Goal: Transaction & Acquisition: Download file/media

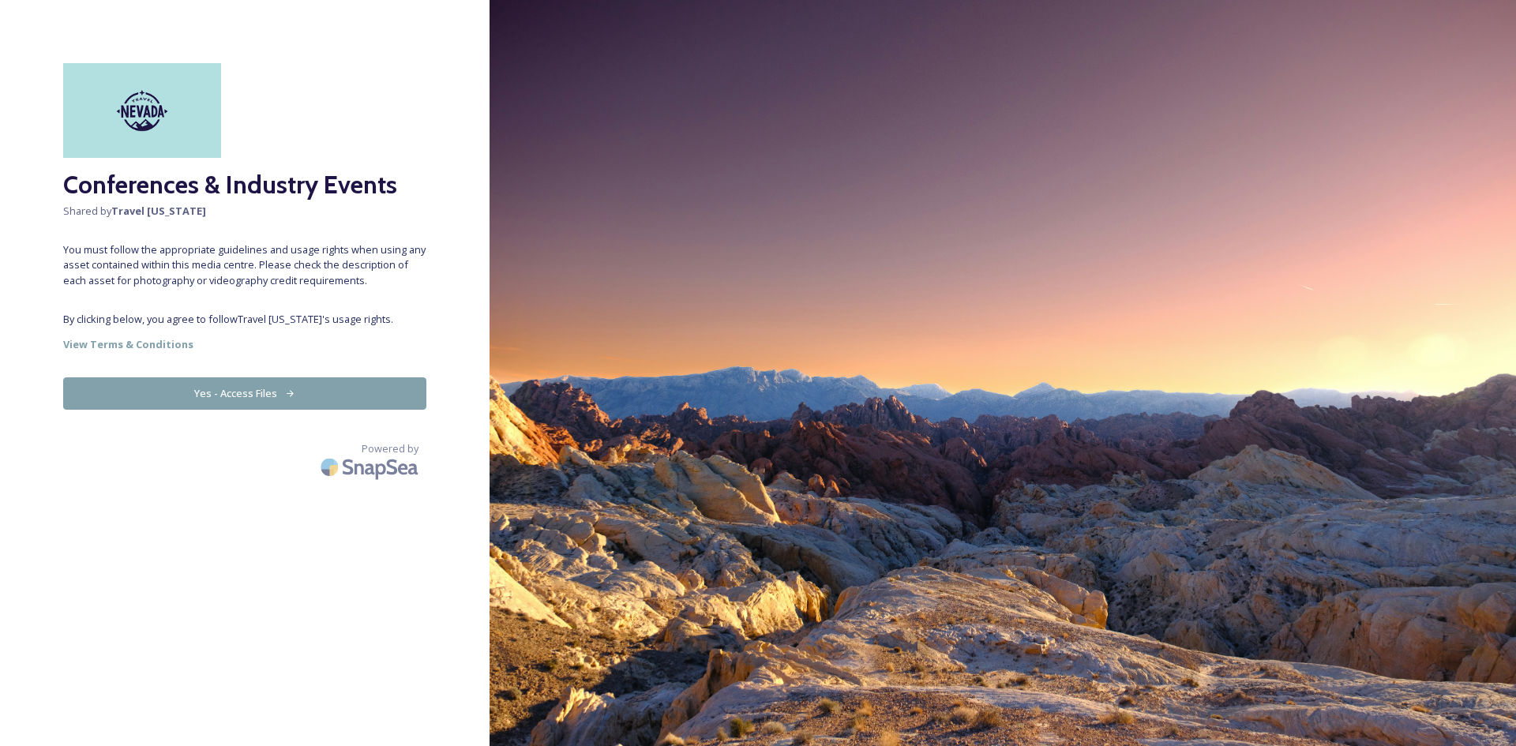
click at [261, 382] on button "Yes - Access Files" at bounding box center [244, 394] width 363 height 32
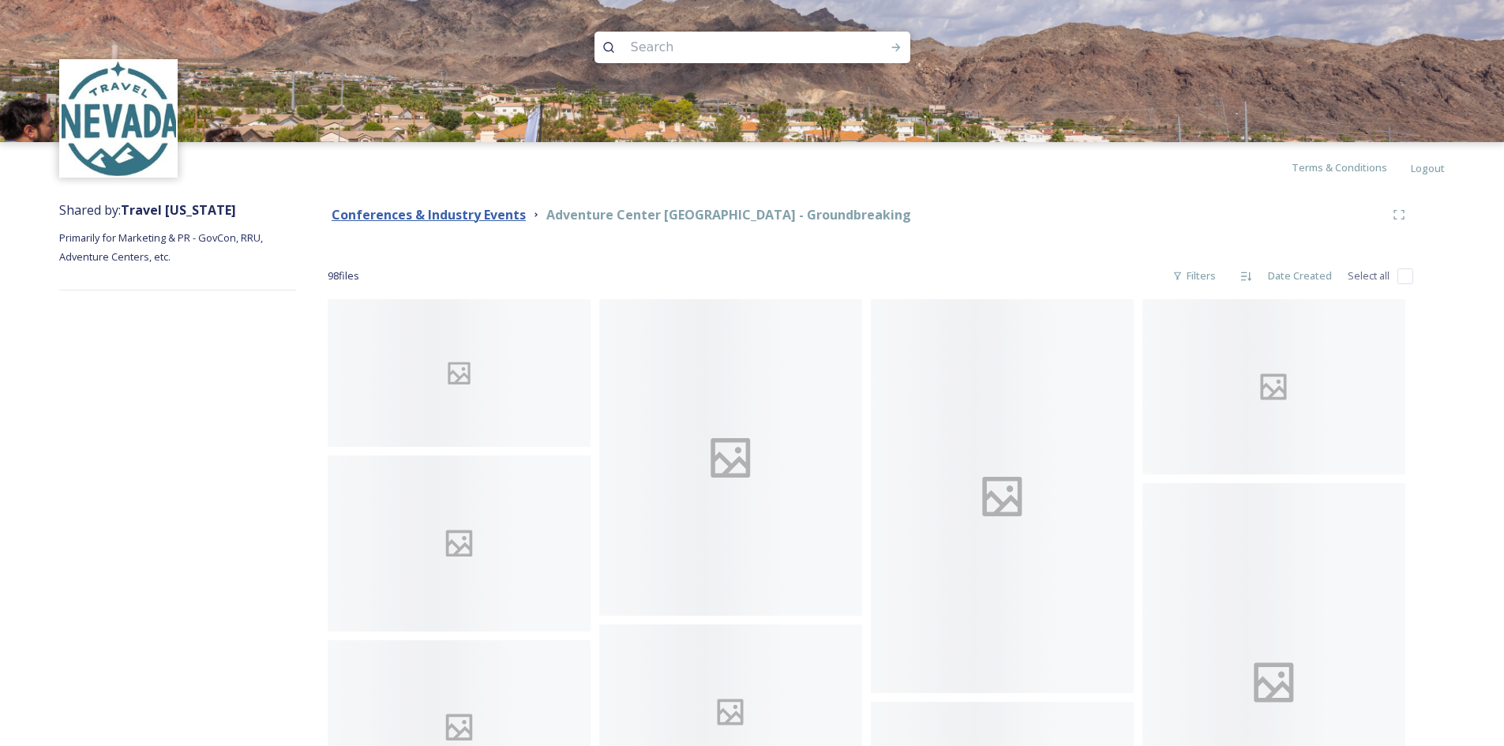
click at [469, 214] on strong "Conferences & Industry Events" at bounding box center [429, 214] width 194 height 17
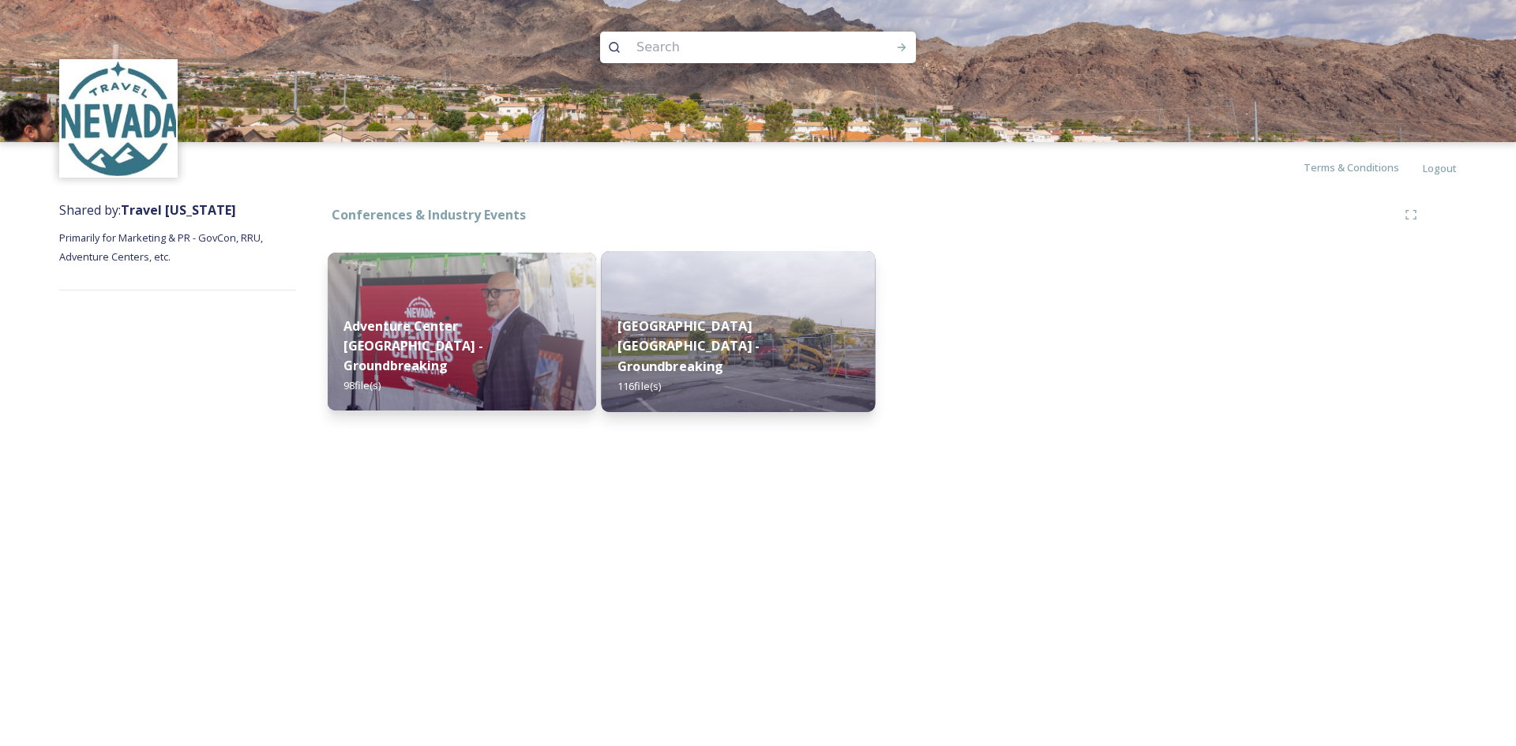
click at [747, 329] on div "[GEOGRAPHIC_DATA] [GEOGRAPHIC_DATA] - Groundbreaking 116 file(s)" at bounding box center [739, 356] width 274 height 112
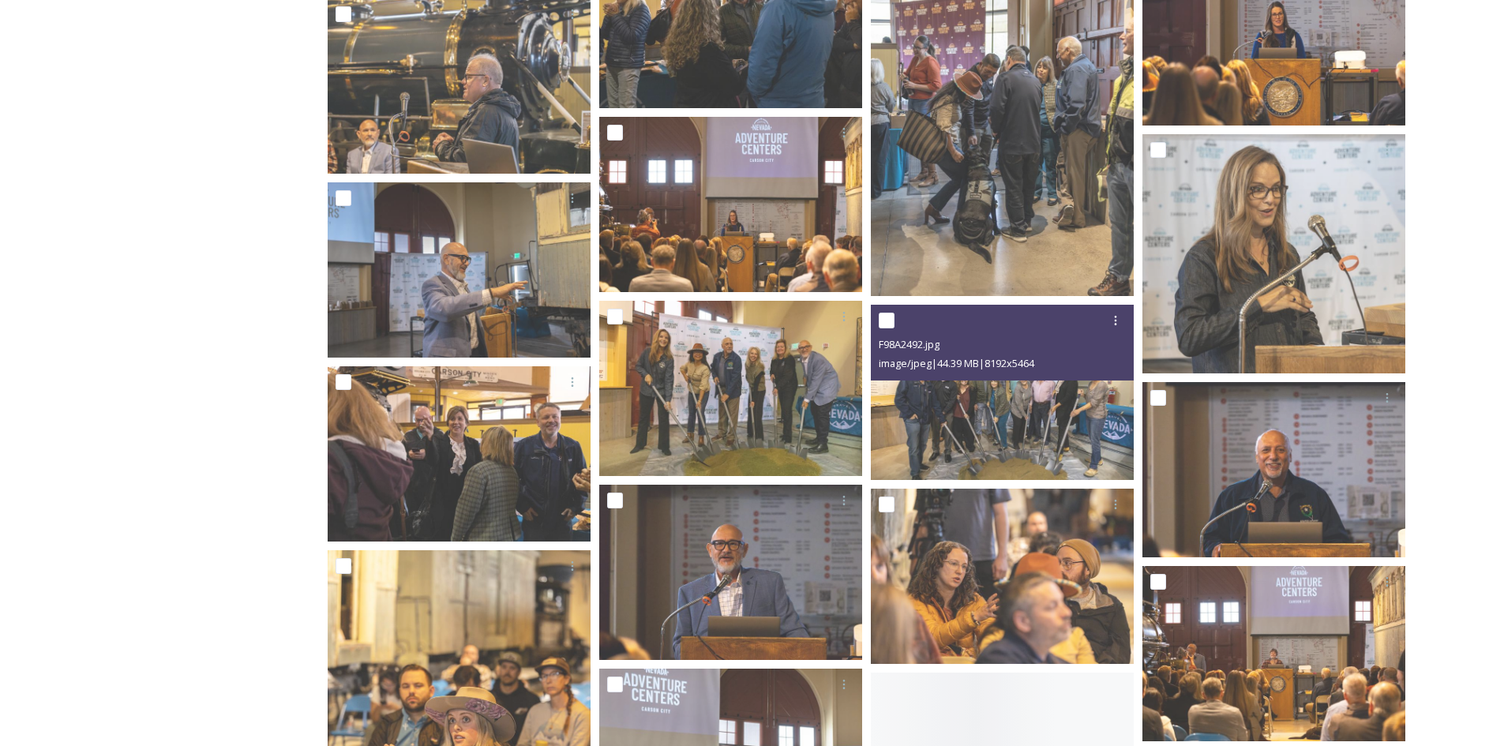
scroll to position [2211, 0]
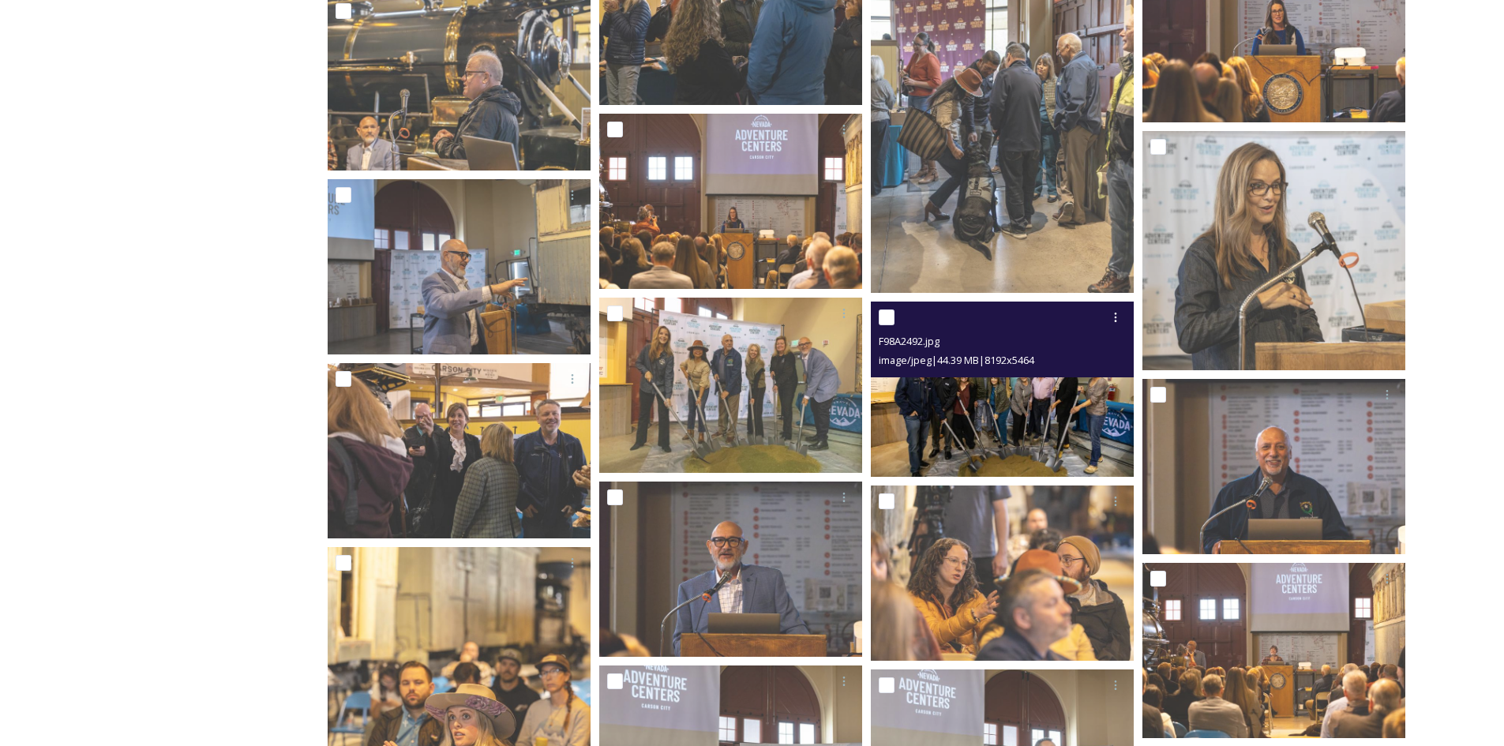
click at [1047, 411] on img at bounding box center [1002, 389] width 263 height 175
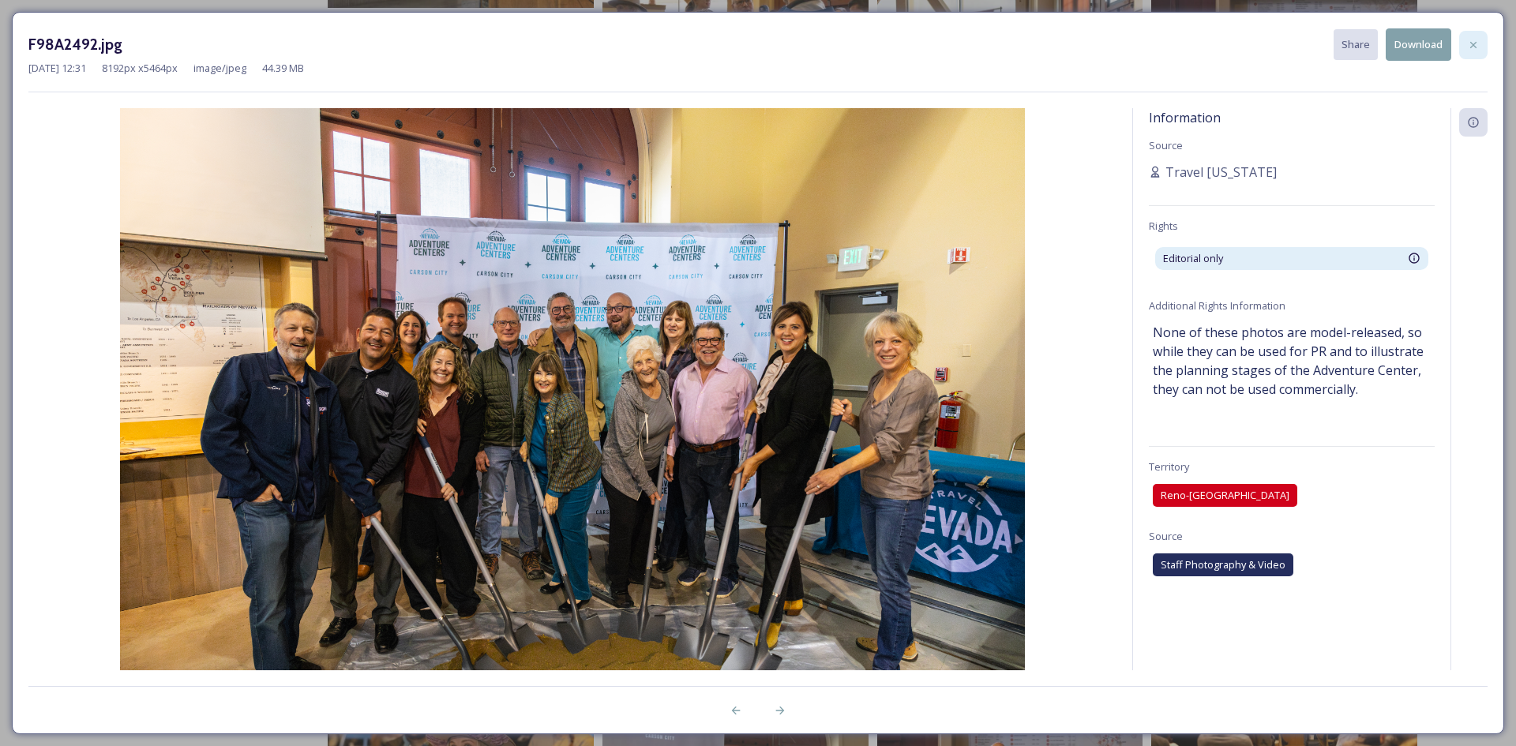
click at [1478, 44] on icon at bounding box center [1473, 45] width 13 height 13
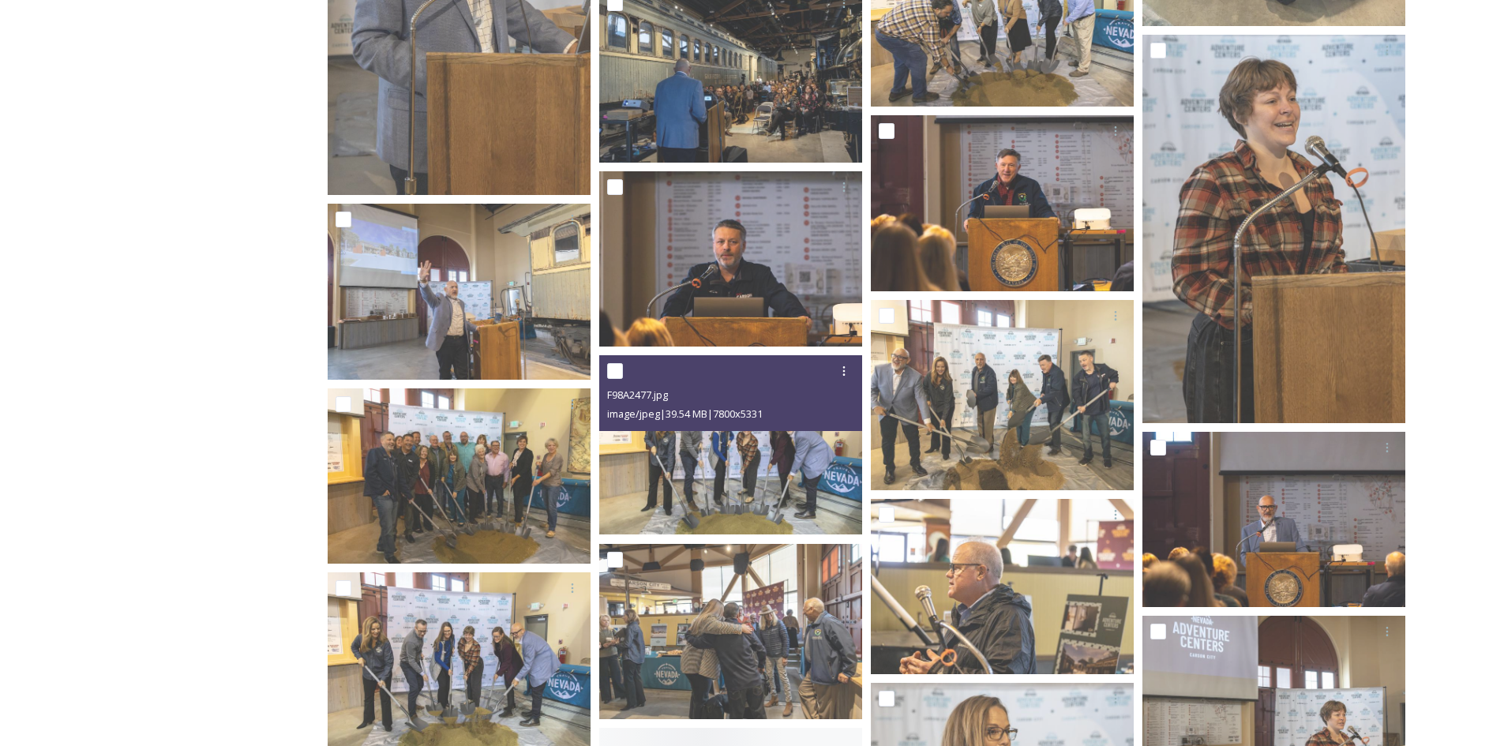
scroll to position [3554, 0]
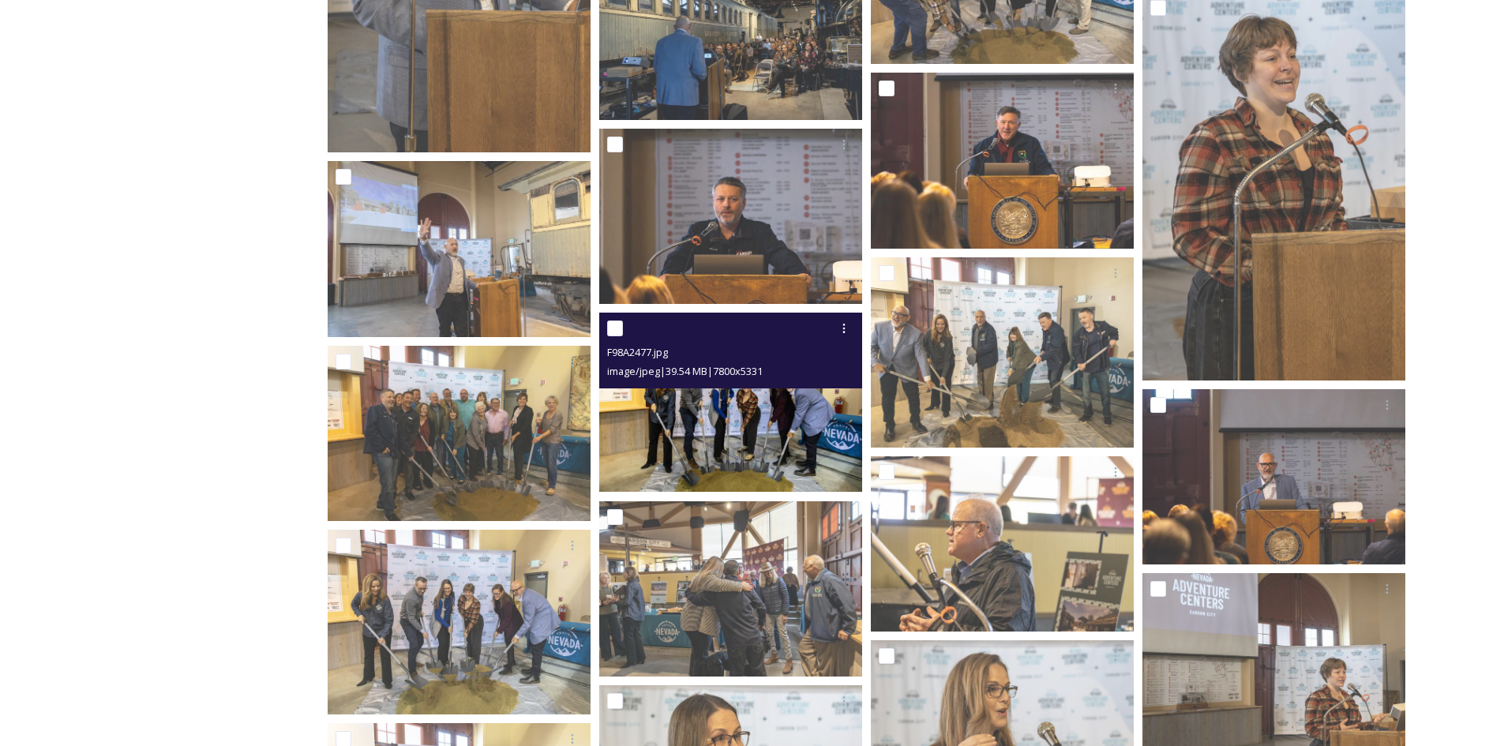
click at [773, 418] on img at bounding box center [730, 402] width 263 height 179
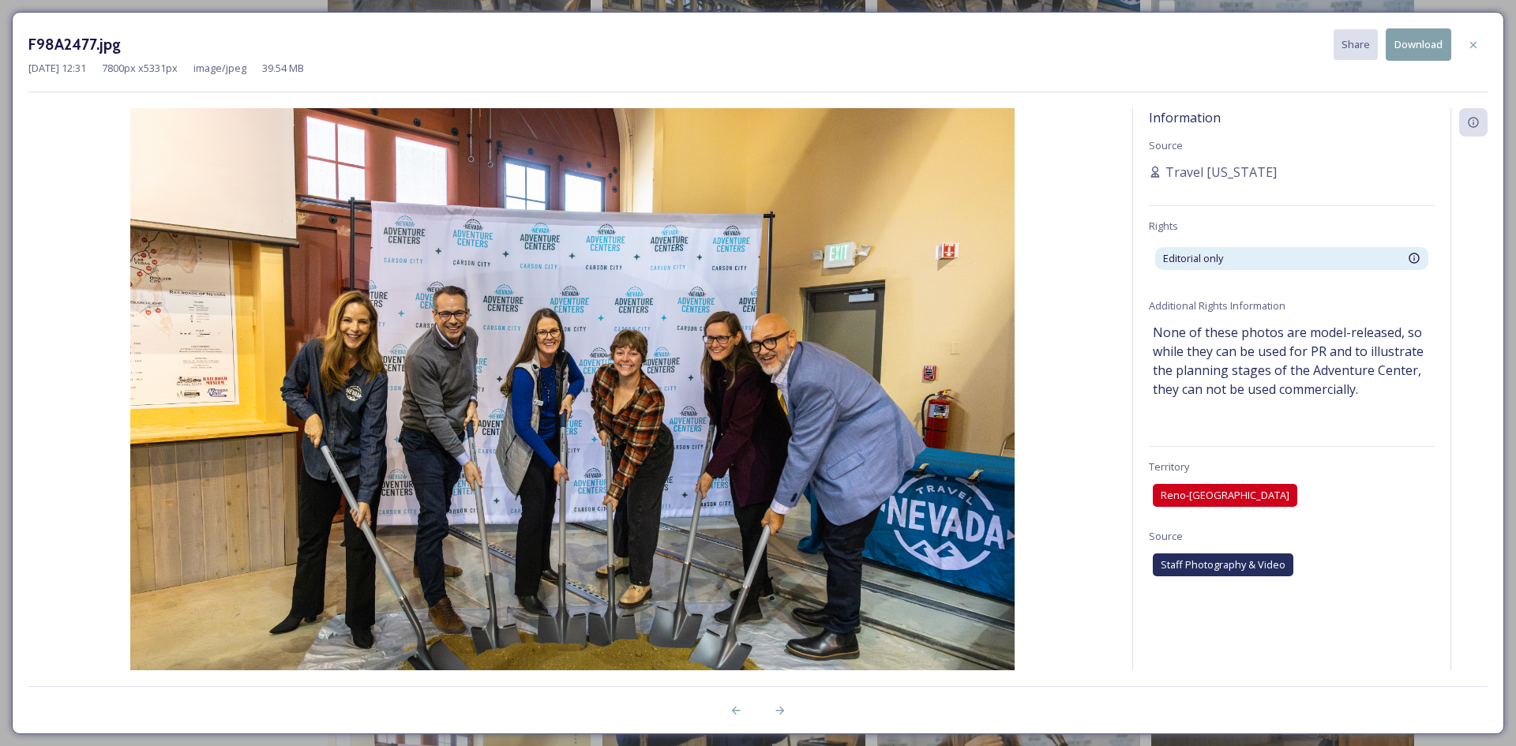
click at [1418, 46] on button "Download" at bounding box center [1419, 44] width 66 height 32
click at [1476, 44] on icon at bounding box center [1473, 45] width 13 height 13
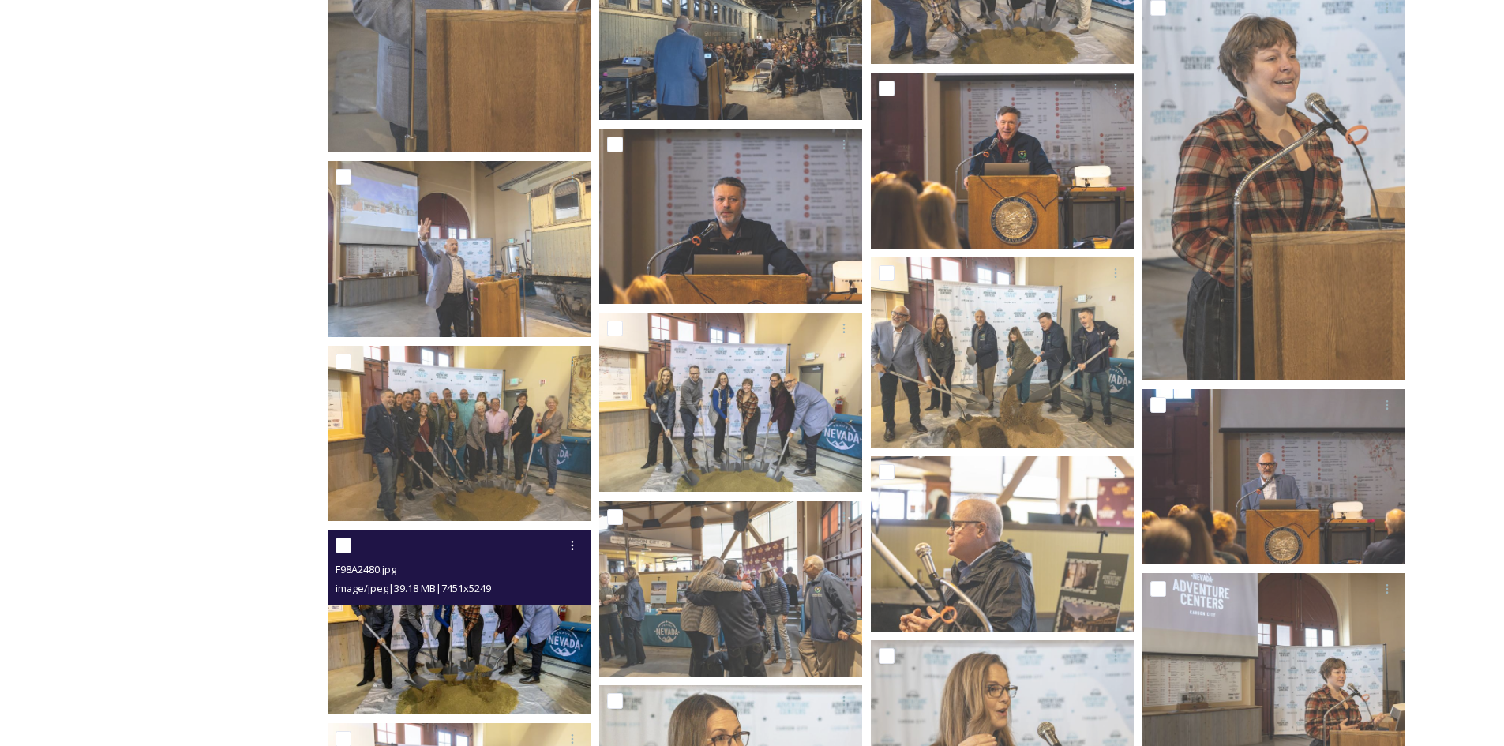
click at [452, 637] on img at bounding box center [459, 623] width 263 height 186
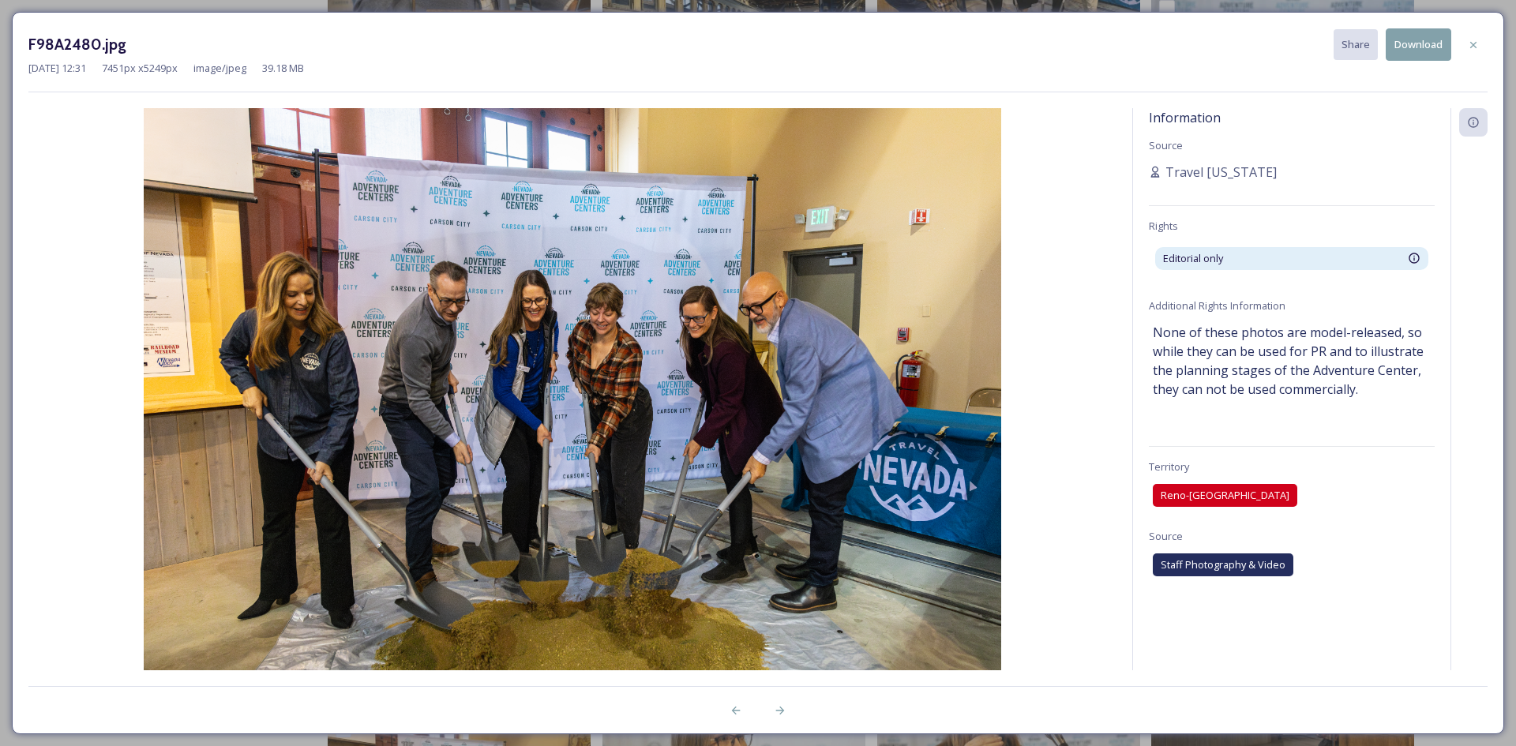
click at [1417, 43] on button "Download" at bounding box center [1419, 44] width 66 height 32
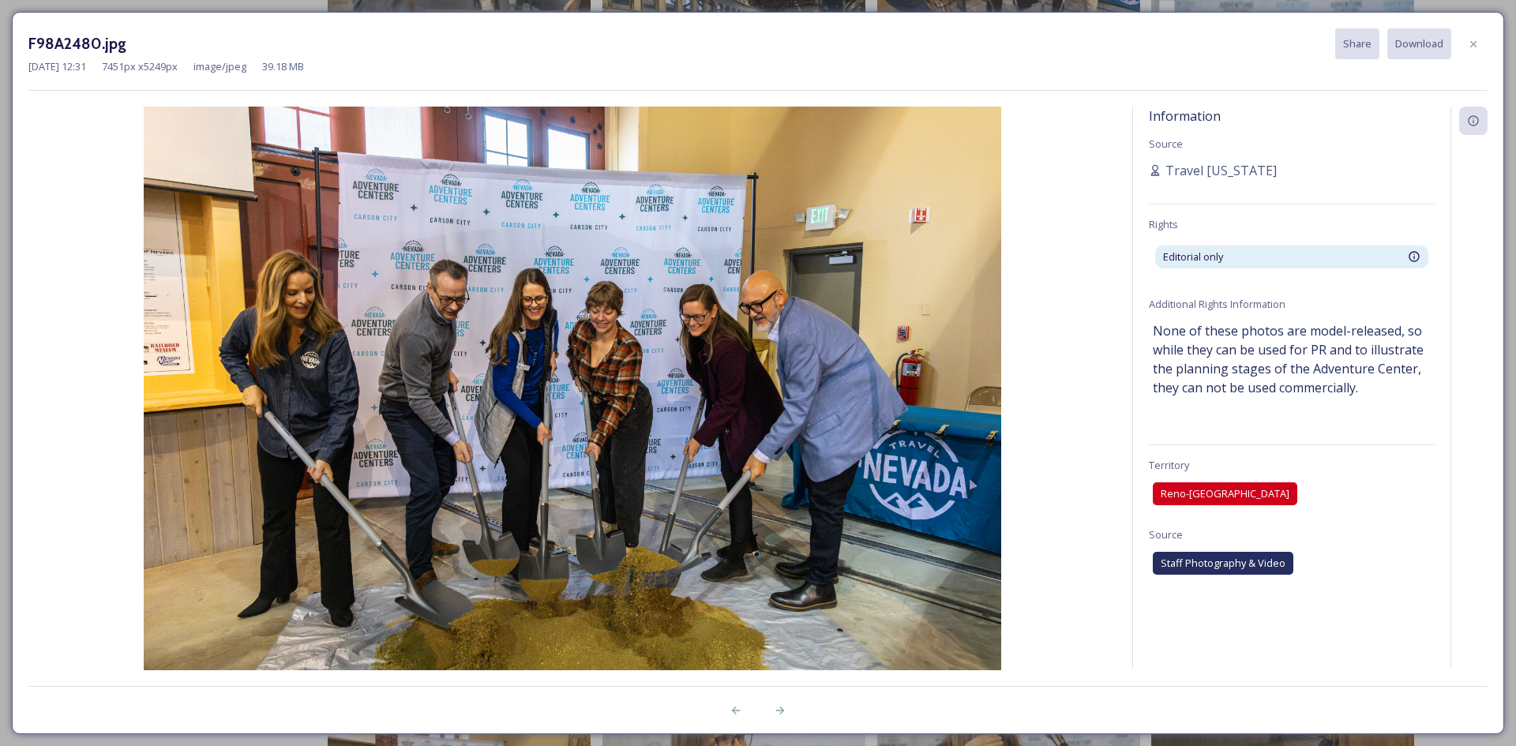
click at [1468, 46] on icon at bounding box center [1473, 44] width 13 height 13
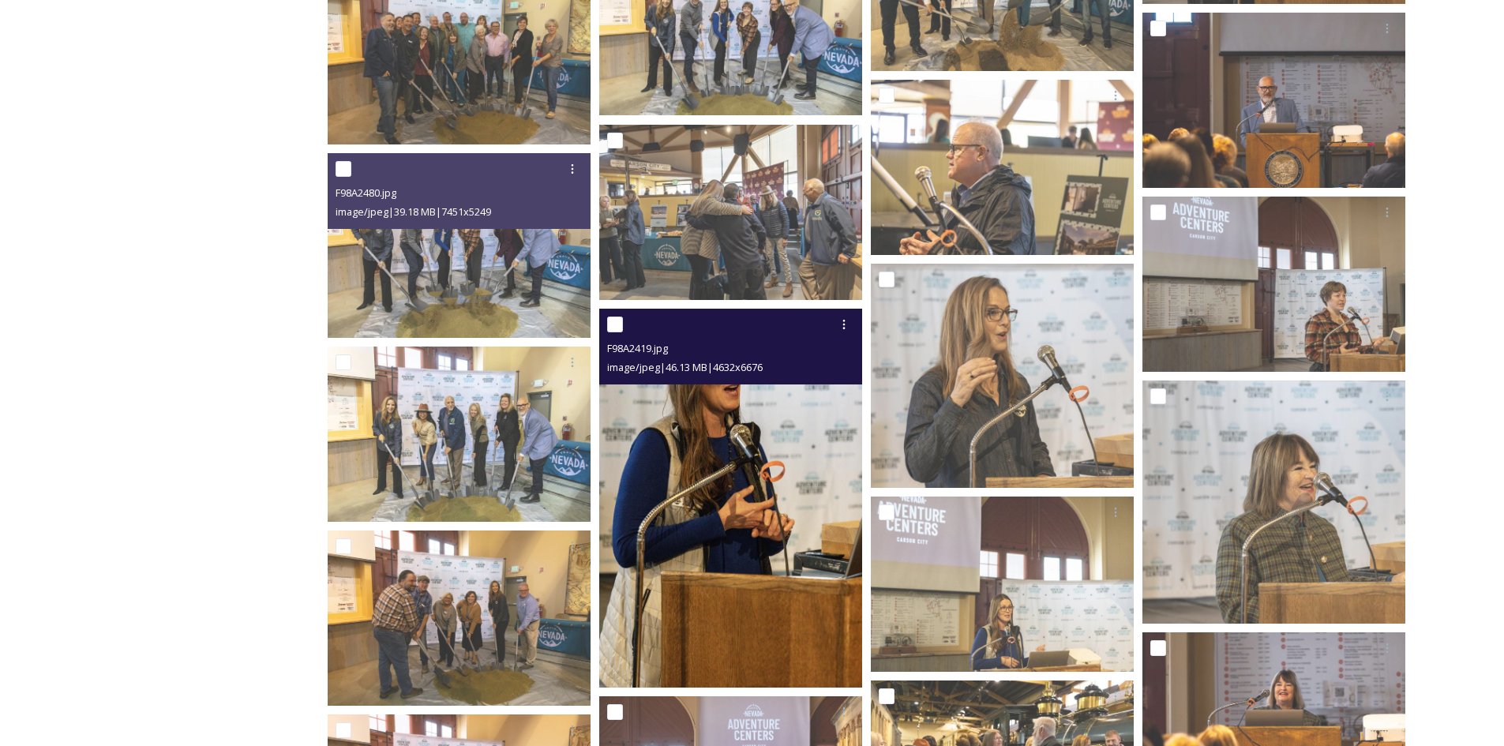
scroll to position [4107, 0]
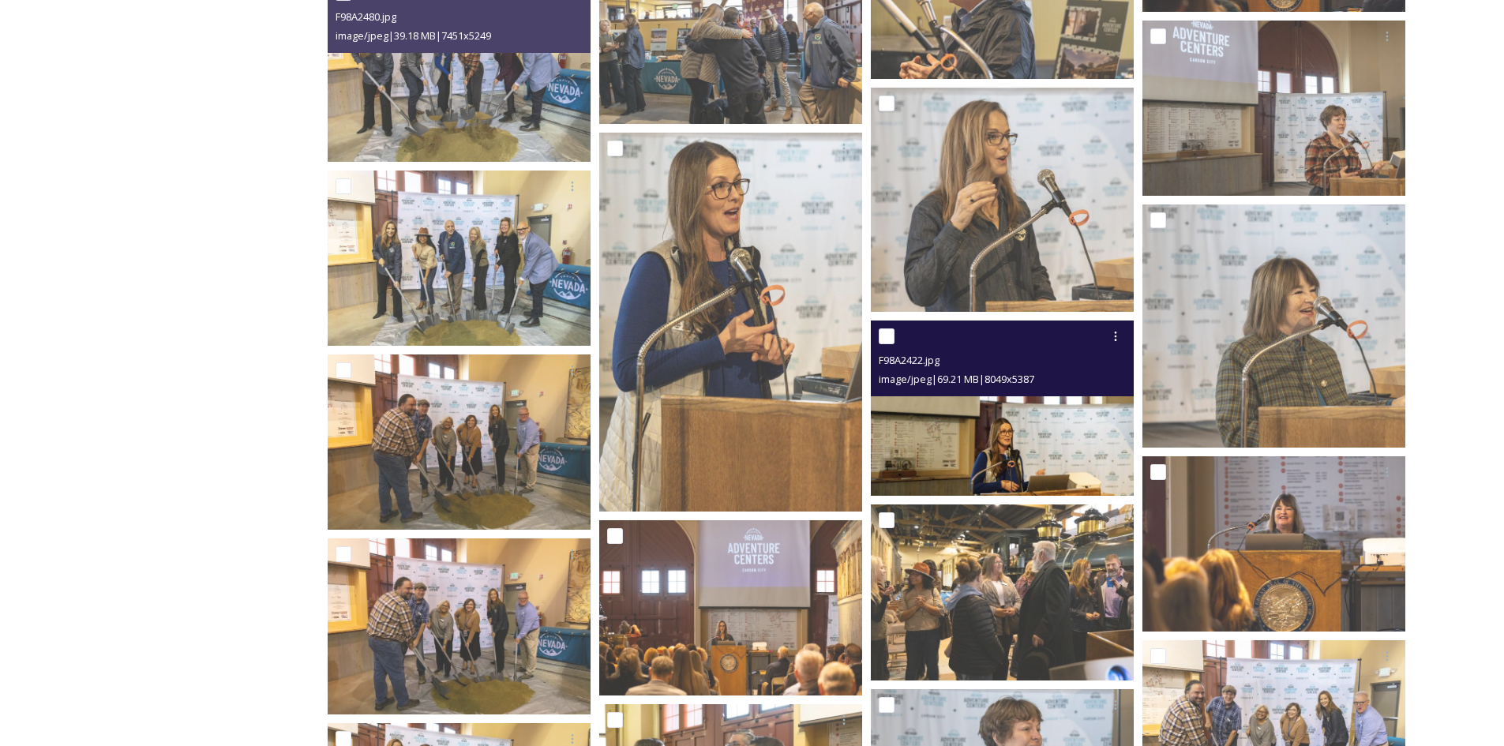
click at [1049, 419] on img at bounding box center [1002, 409] width 263 height 176
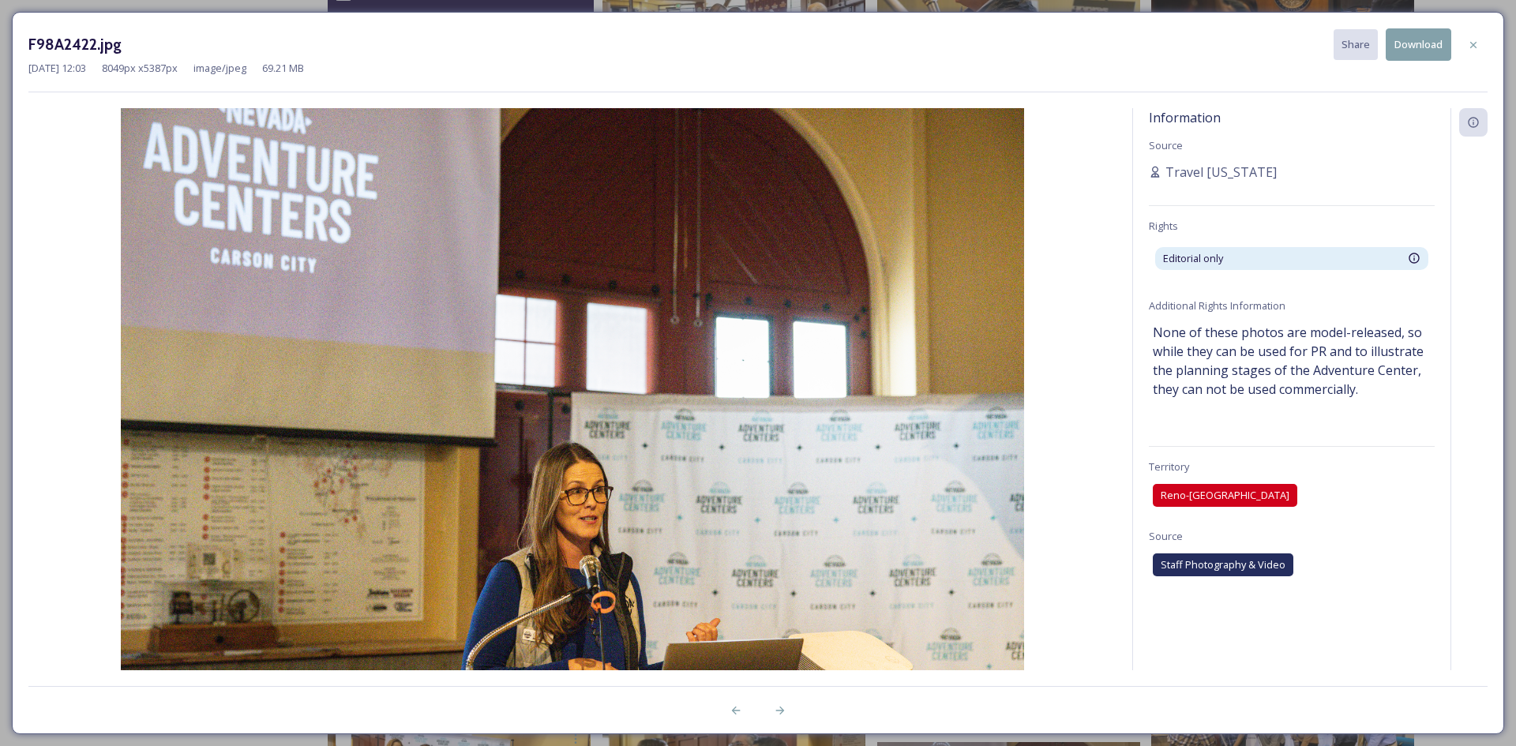
click at [1435, 47] on button "Download" at bounding box center [1419, 44] width 66 height 32
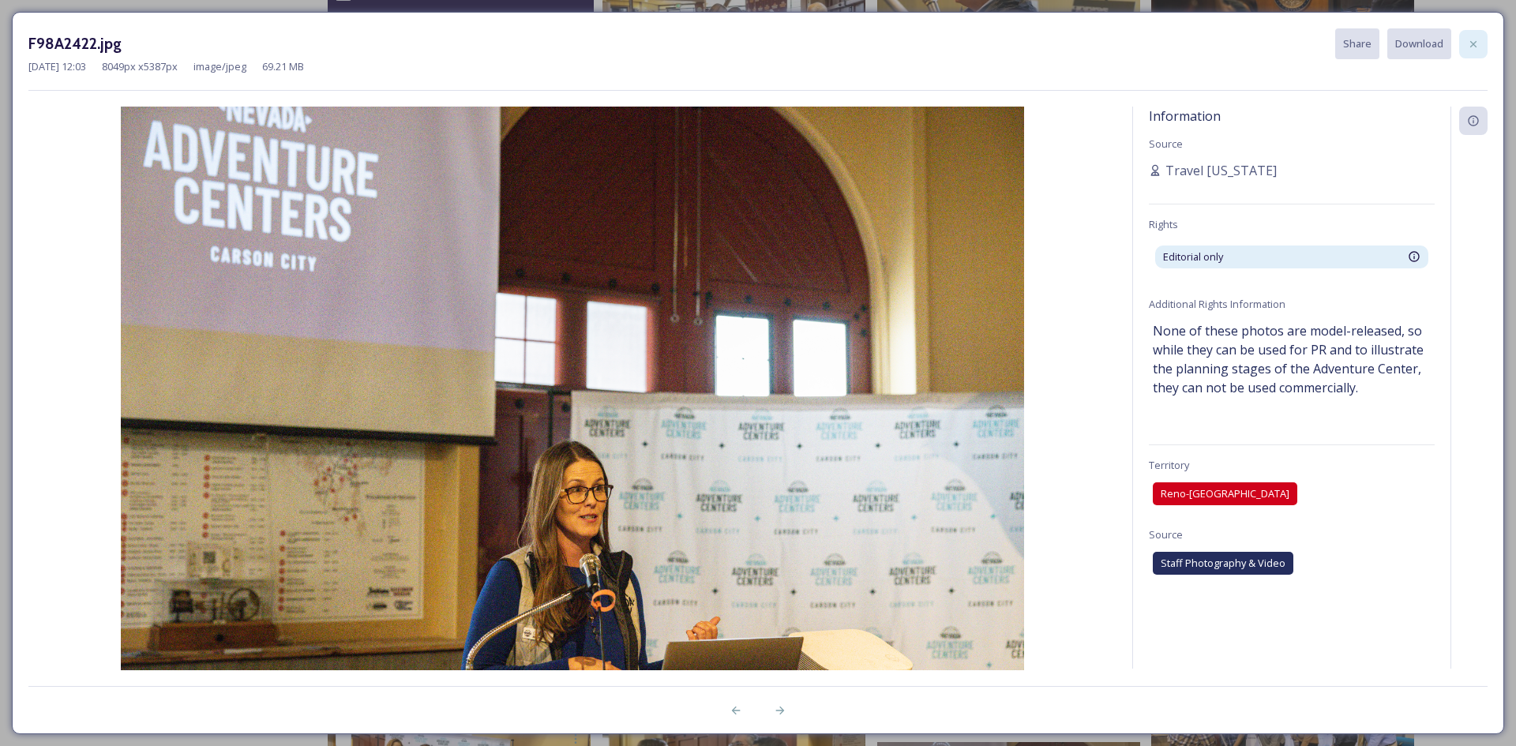
click at [1476, 42] on icon at bounding box center [1474, 43] width 6 height 6
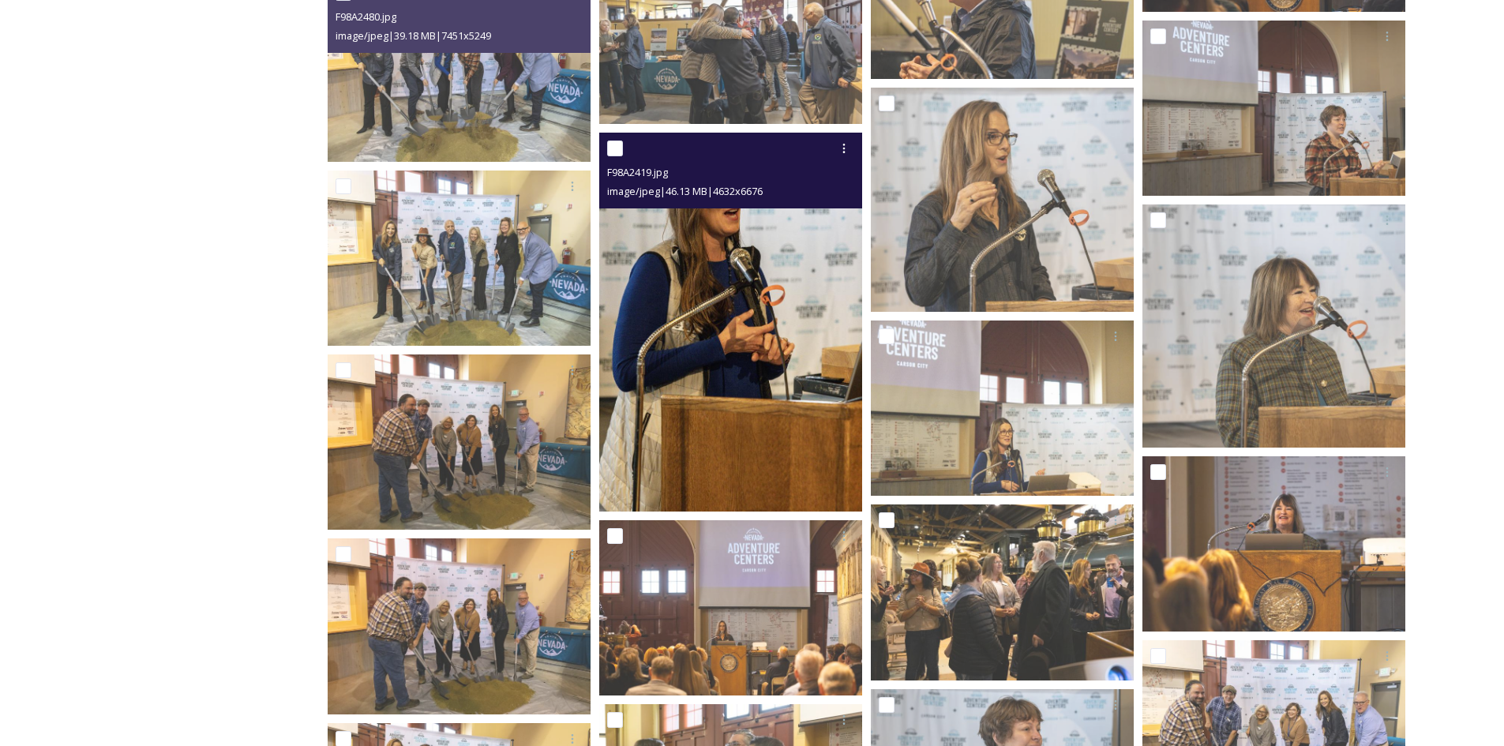
click at [711, 334] on img at bounding box center [730, 322] width 263 height 379
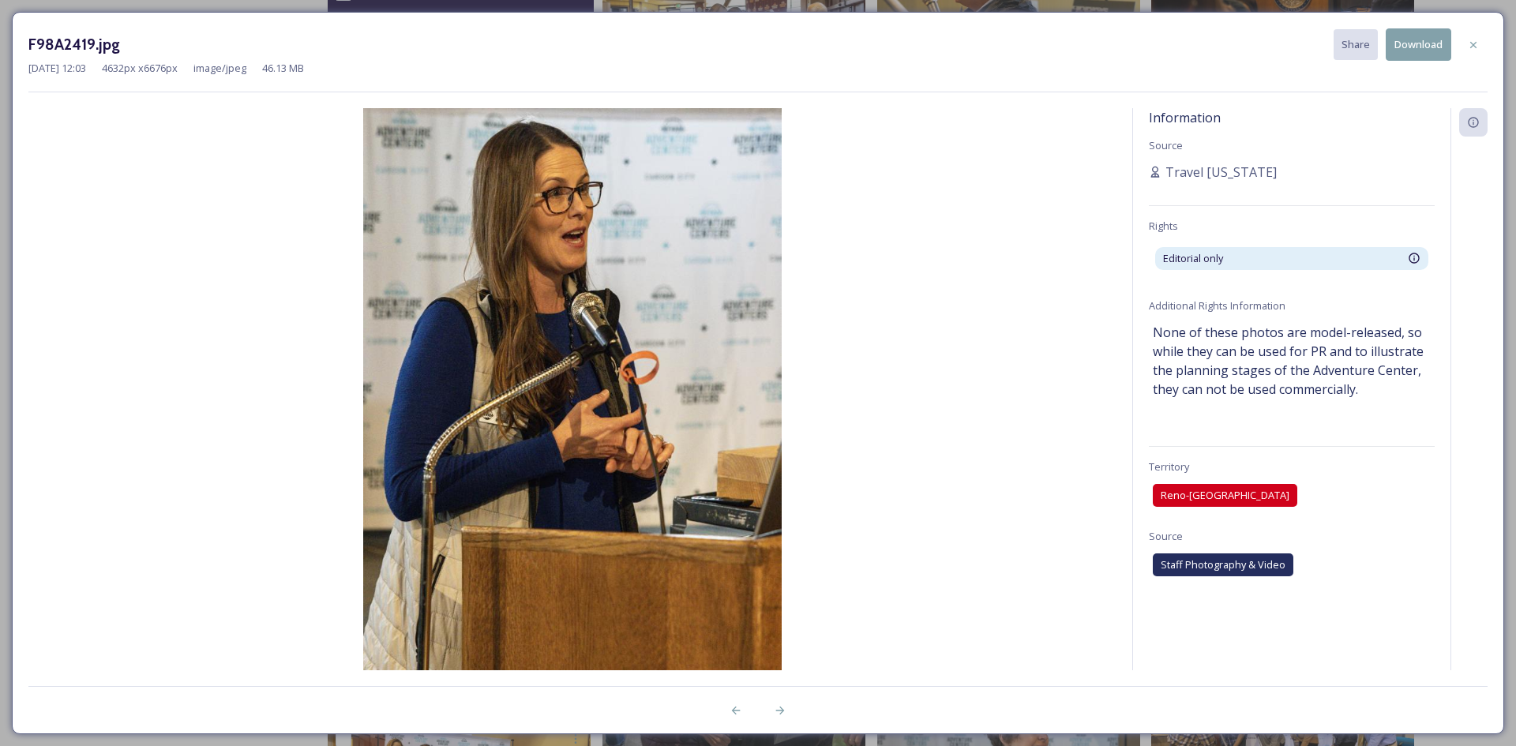
click at [1414, 48] on button "Download" at bounding box center [1419, 44] width 66 height 32
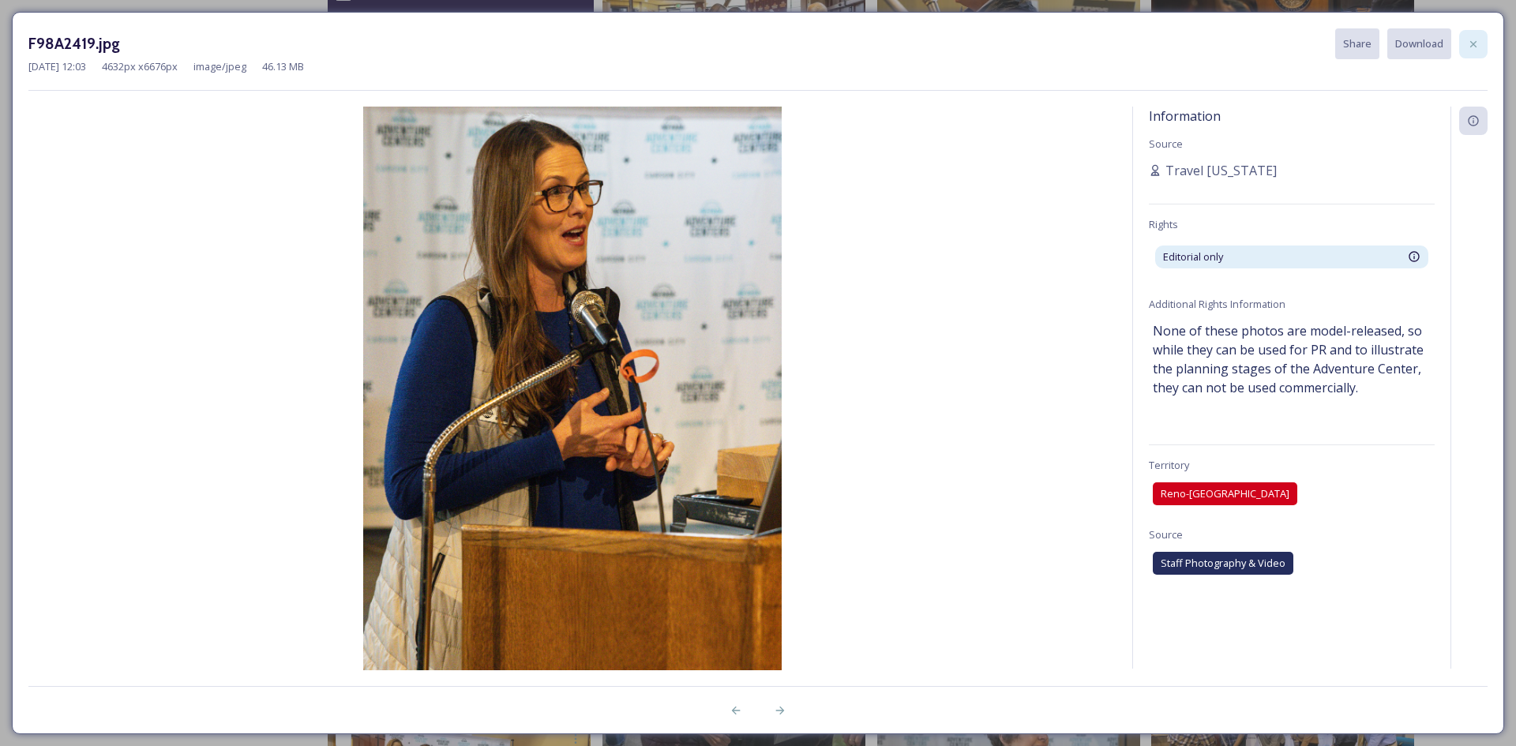
click at [1475, 36] on div at bounding box center [1473, 44] width 28 height 28
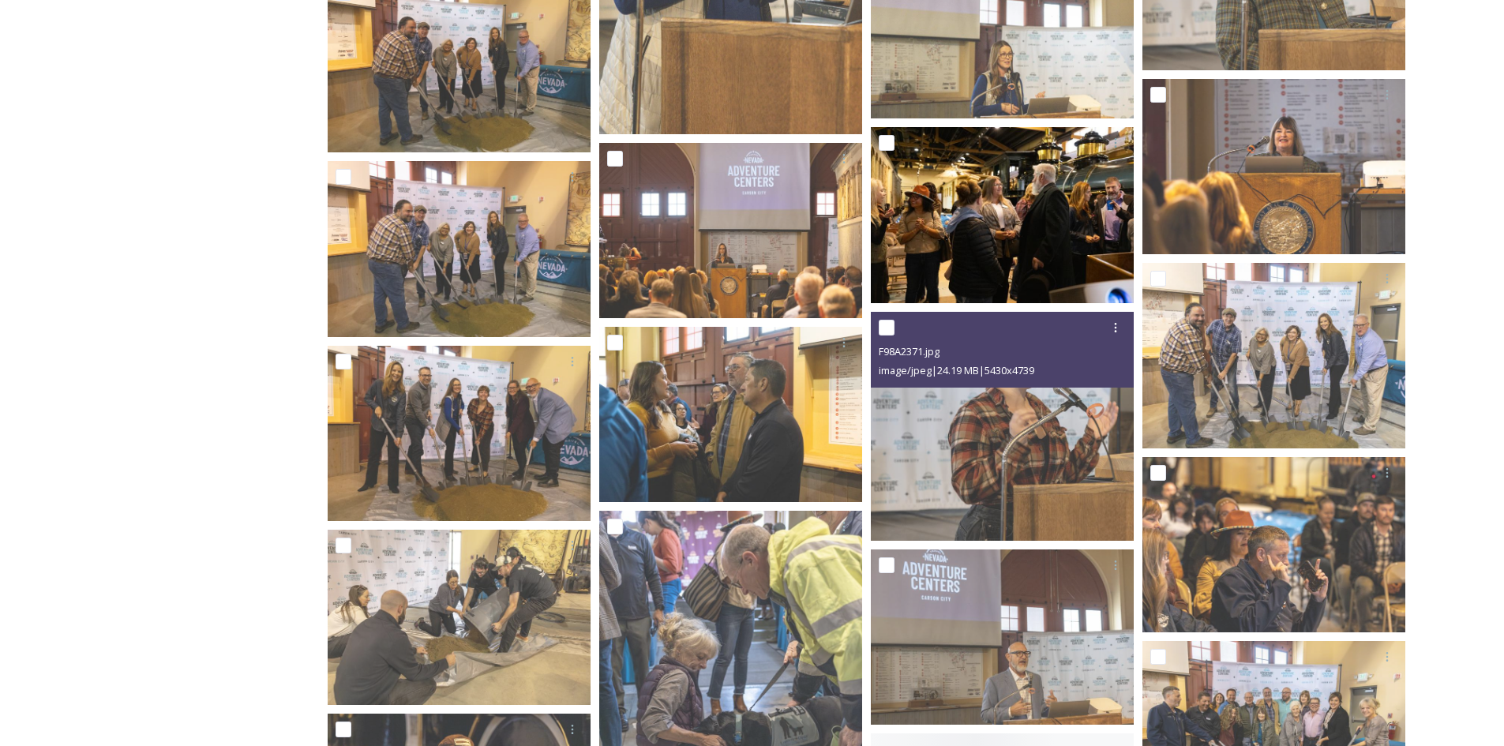
scroll to position [4502, 0]
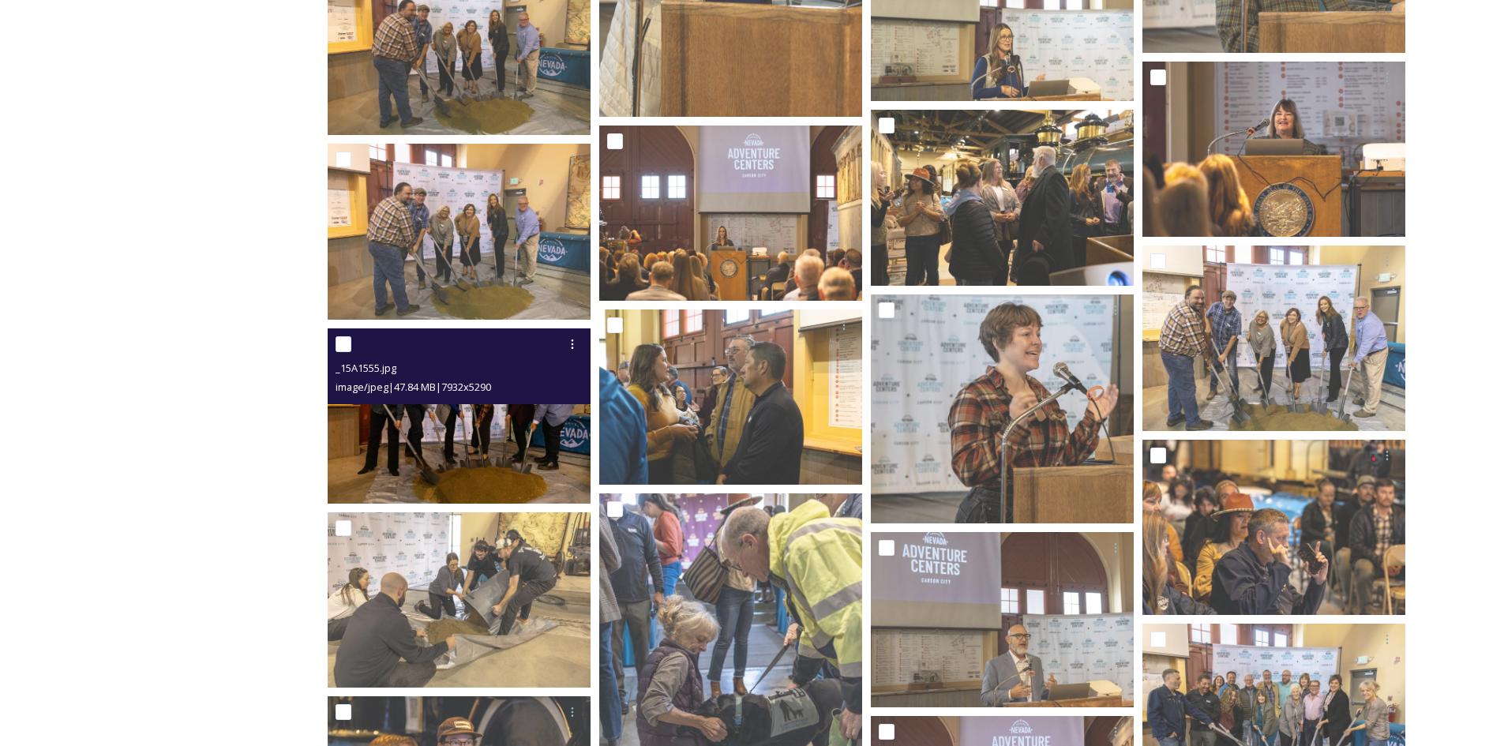
click at [491, 459] on img at bounding box center [459, 416] width 263 height 175
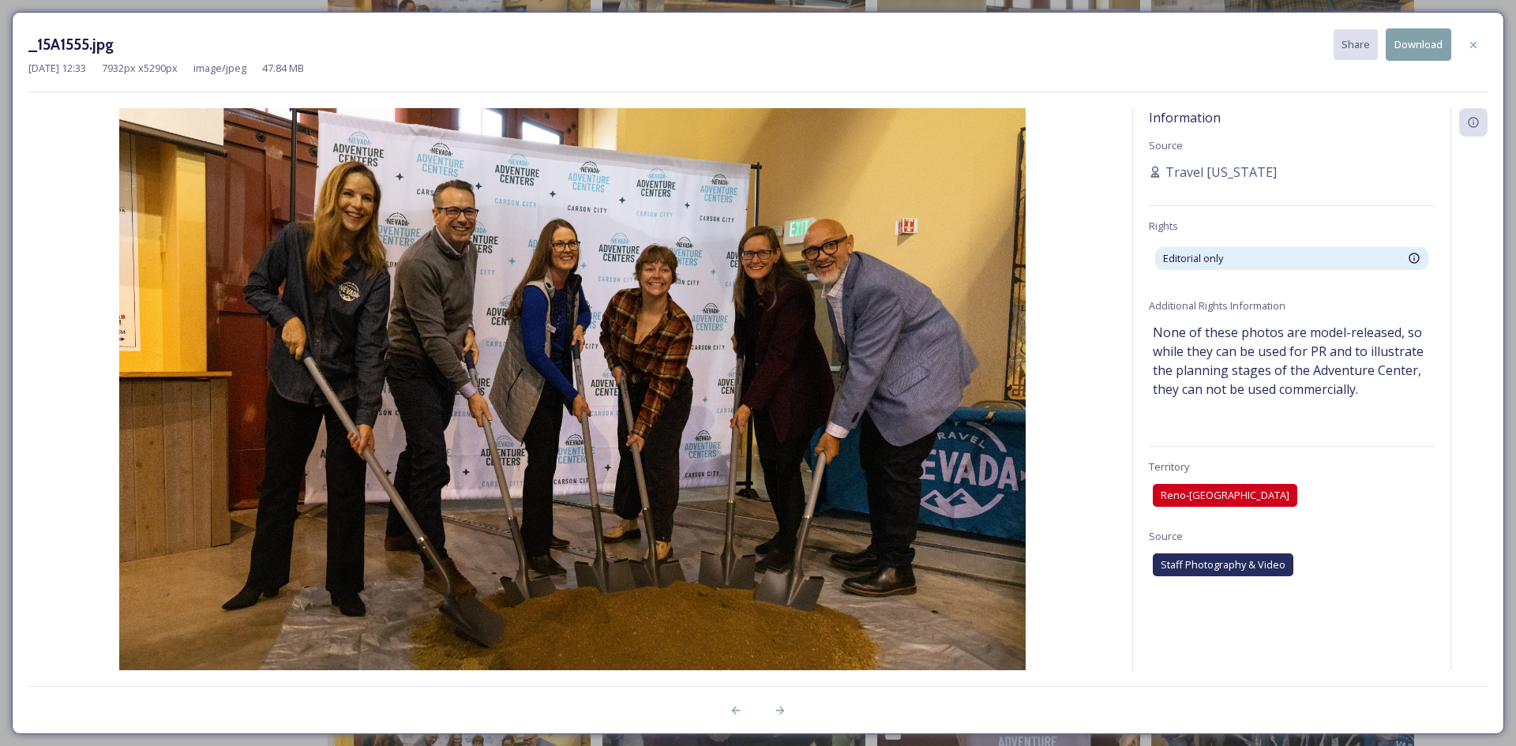
click at [1405, 49] on button "Download" at bounding box center [1419, 44] width 66 height 32
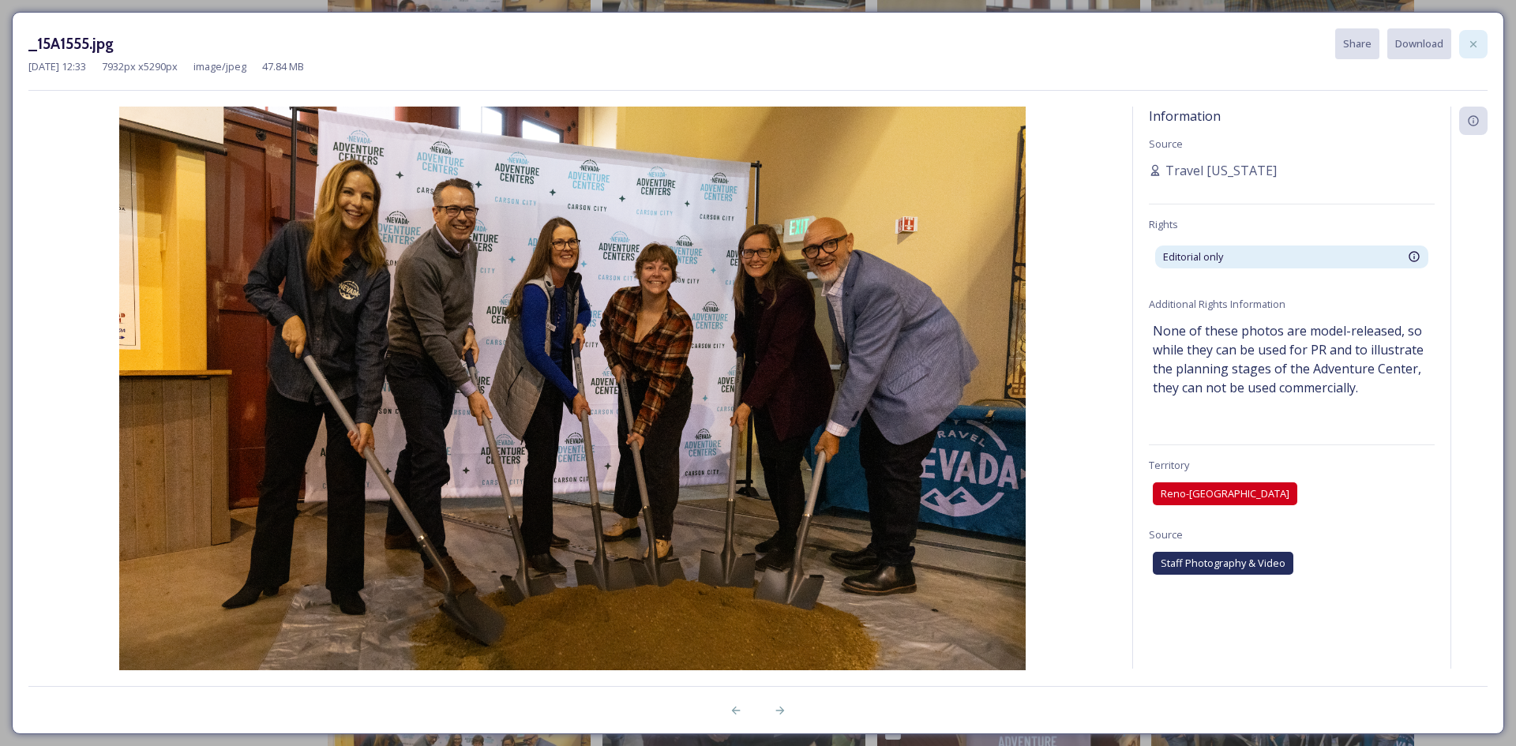
click at [1470, 48] on icon at bounding box center [1473, 44] width 13 height 13
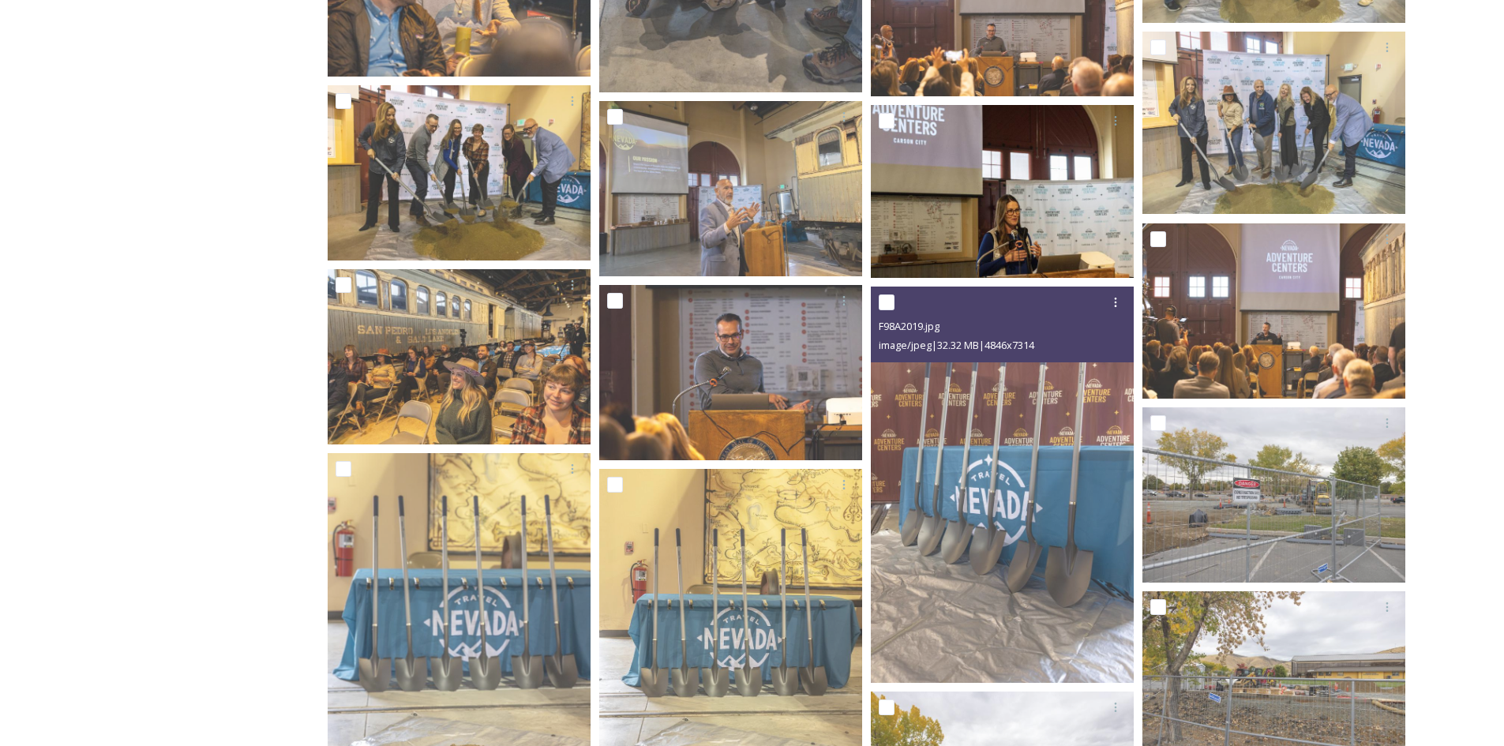
scroll to position [5212, 0]
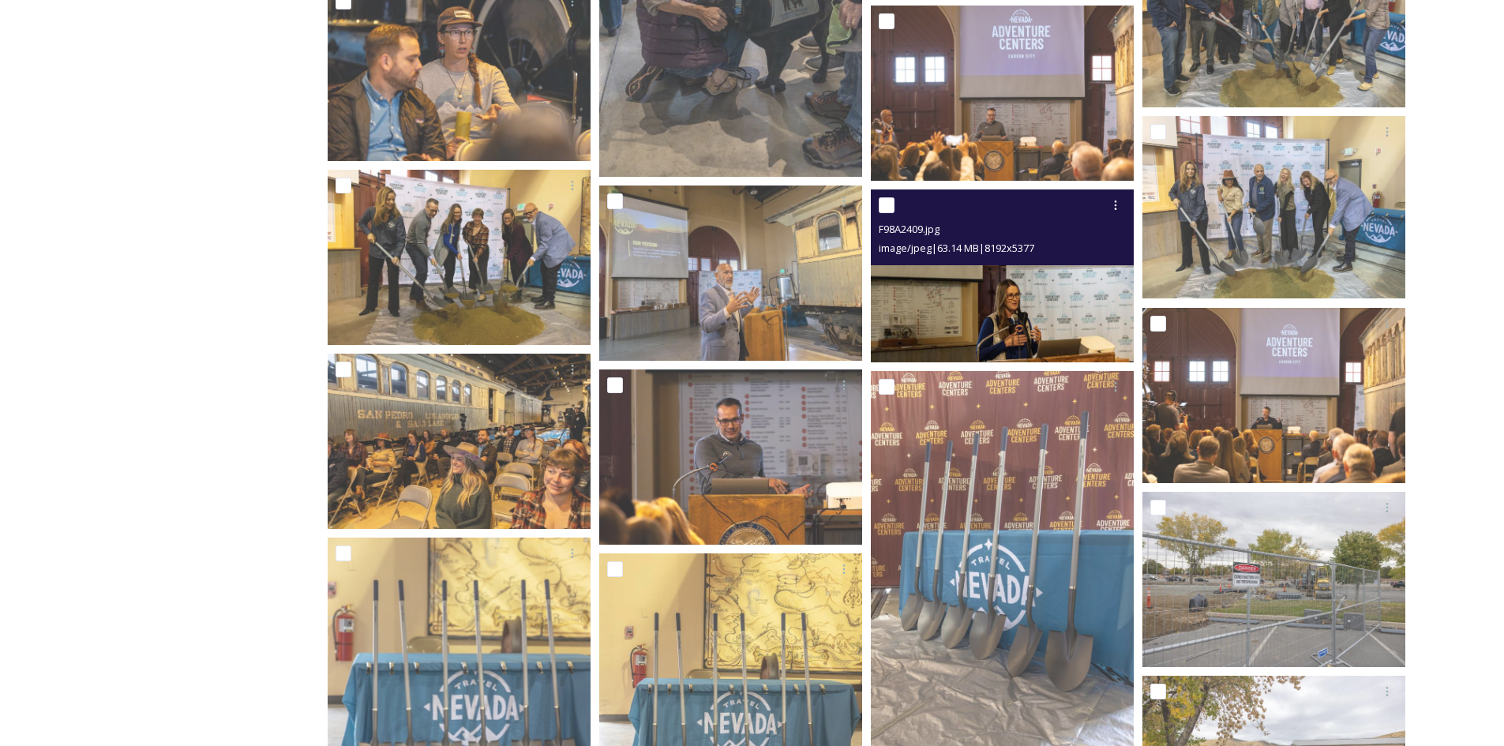
click at [1040, 293] on img at bounding box center [1002, 276] width 263 height 172
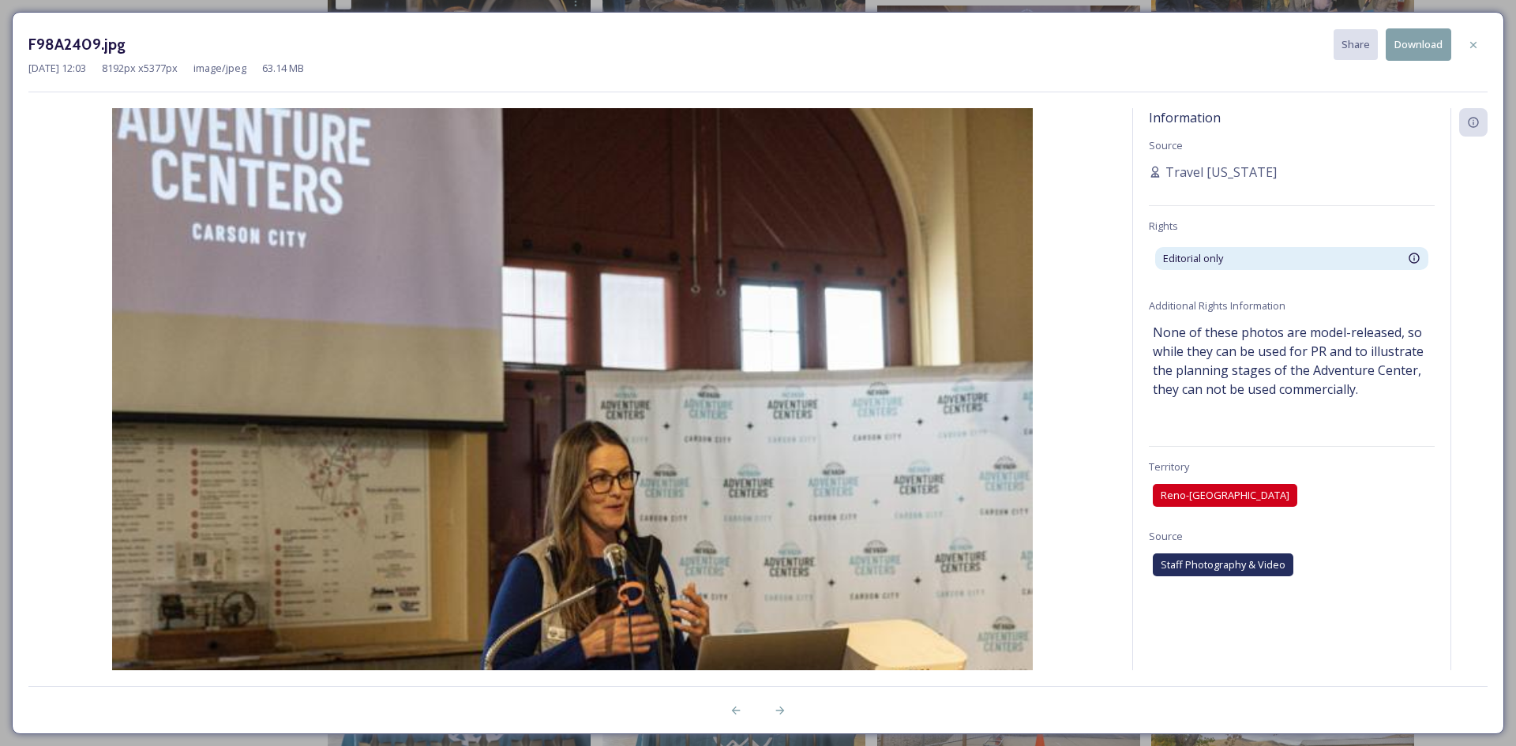
click at [1414, 50] on button "Download" at bounding box center [1419, 44] width 66 height 32
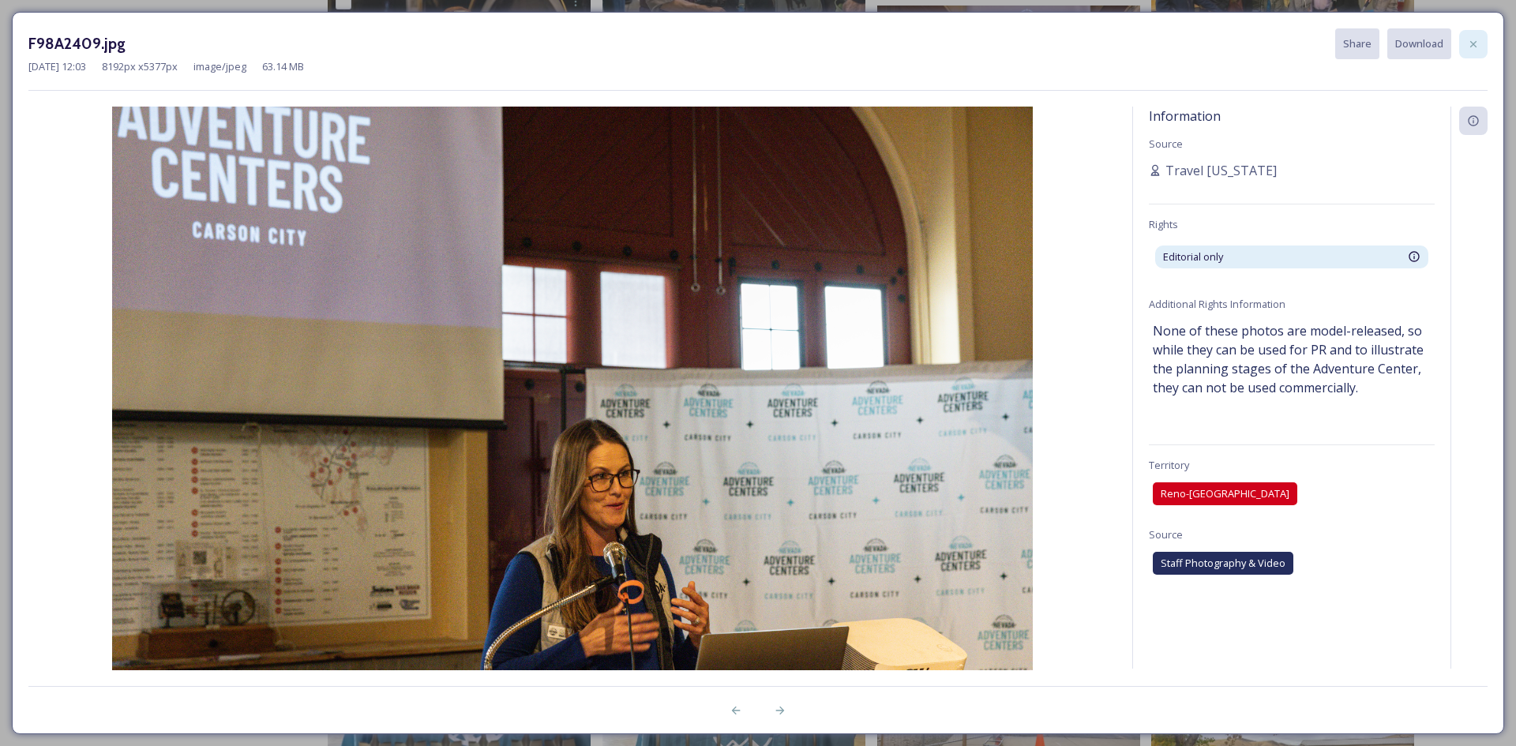
click at [1470, 42] on icon at bounding box center [1473, 44] width 13 height 13
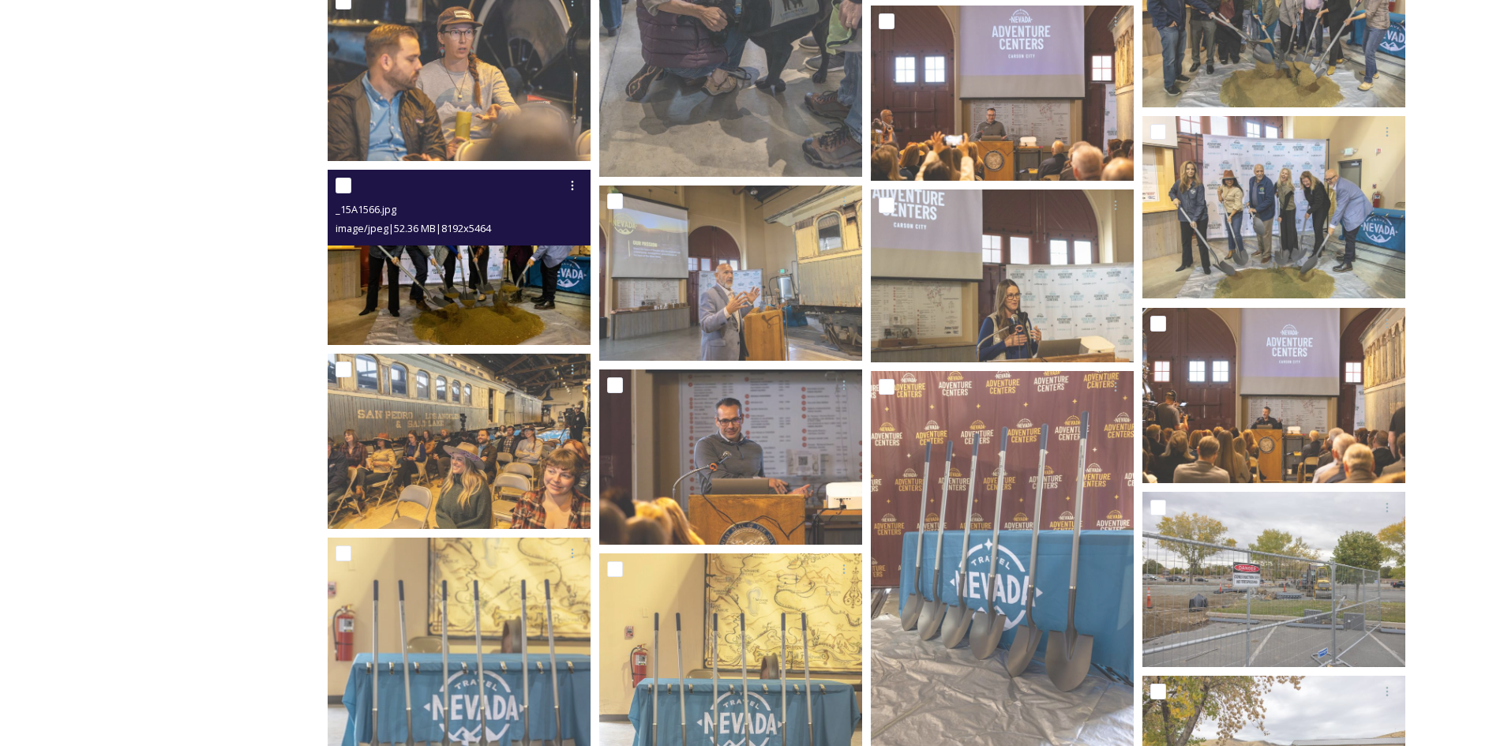
click at [443, 252] on img at bounding box center [459, 257] width 263 height 175
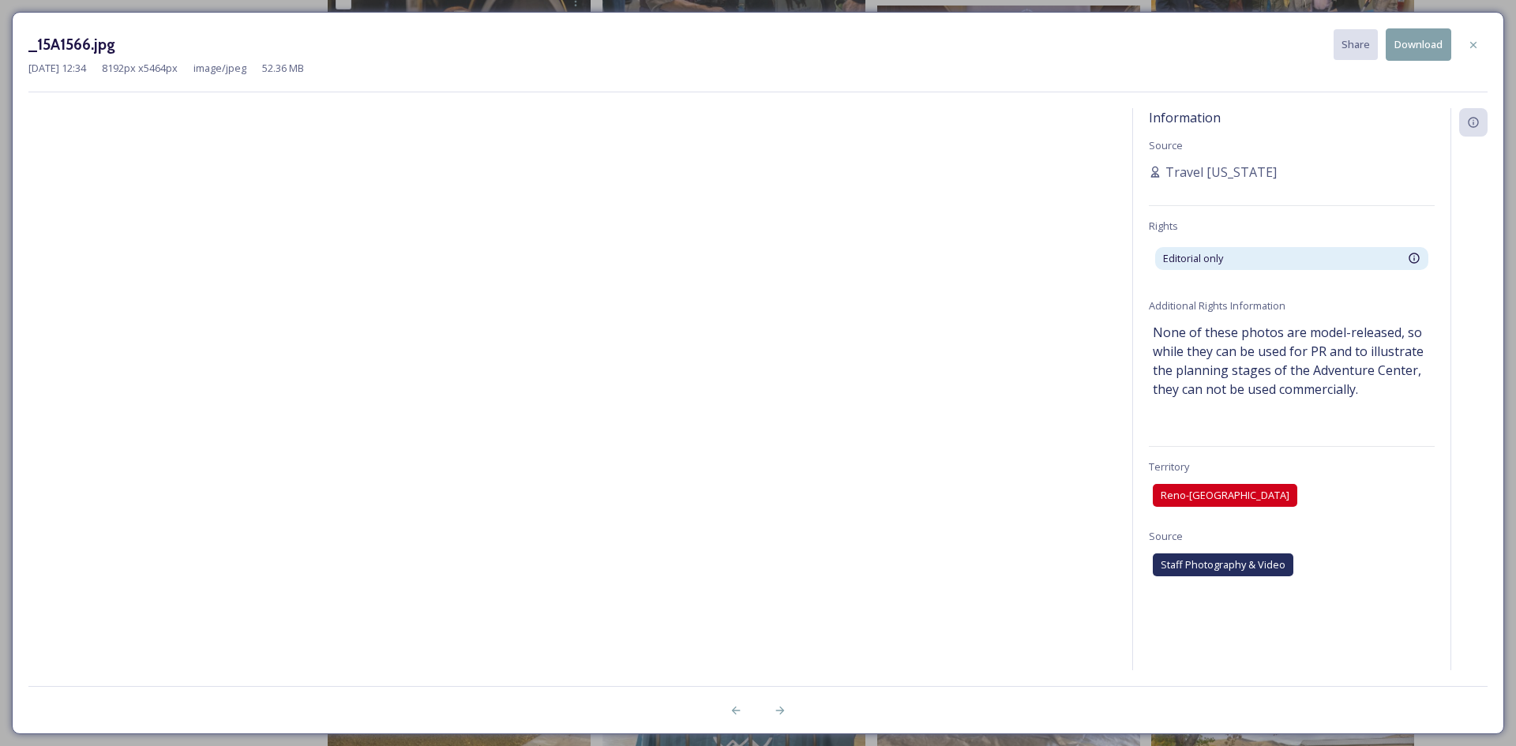
click at [1475, 72] on div "[DATE] 12:34 8192 px x 5464 px image/jpeg 52.36 MB" at bounding box center [757, 68] width 1459 height 15
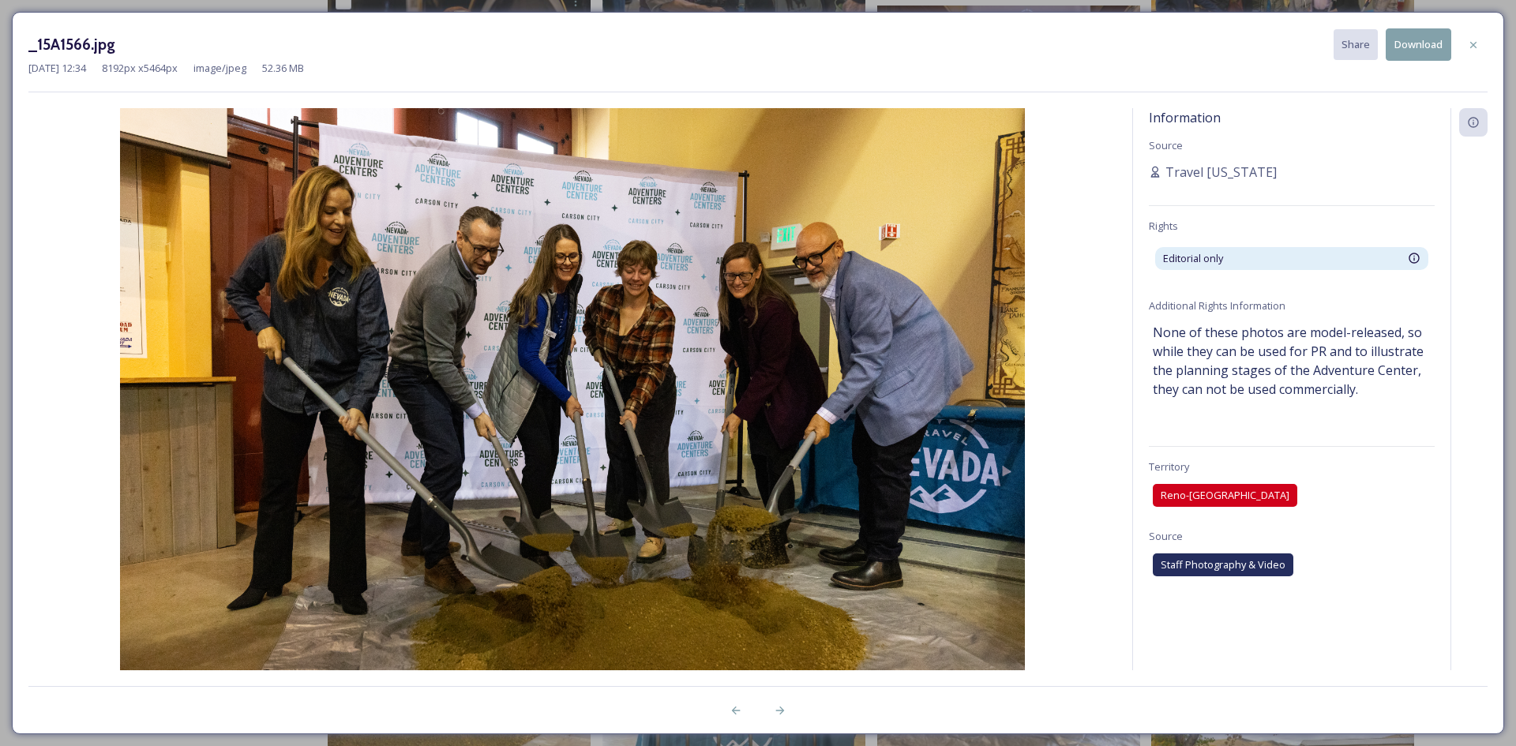
click at [1406, 45] on button "Download" at bounding box center [1419, 44] width 66 height 32
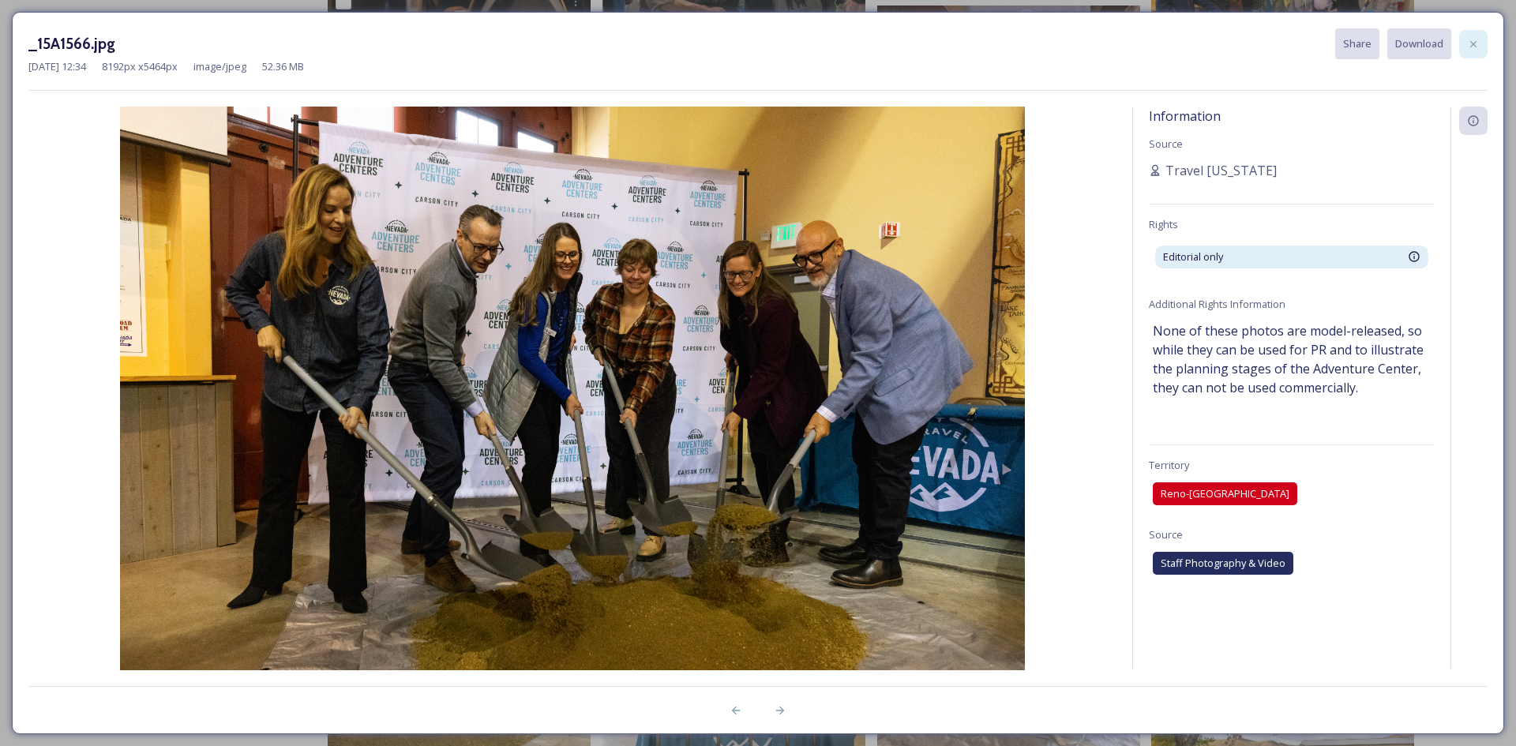
click at [1477, 43] on icon at bounding box center [1473, 44] width 13 height 13
